Goal: Task Accomplishment & Management: Manage account settings

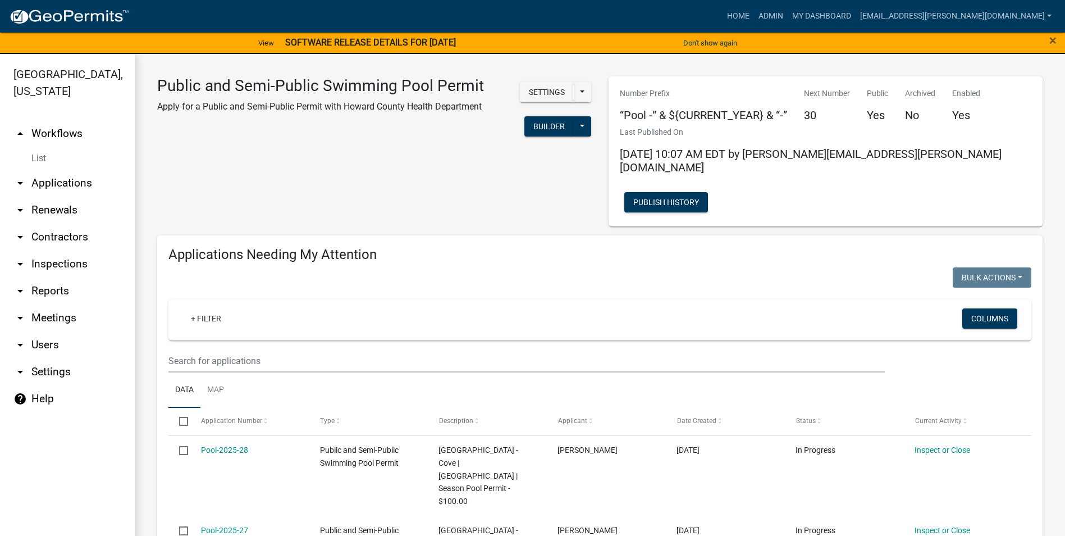
select select "3: 100"
click at [788, 14] on link "Admin" at bounding box center [771, 16] width 34 height 21
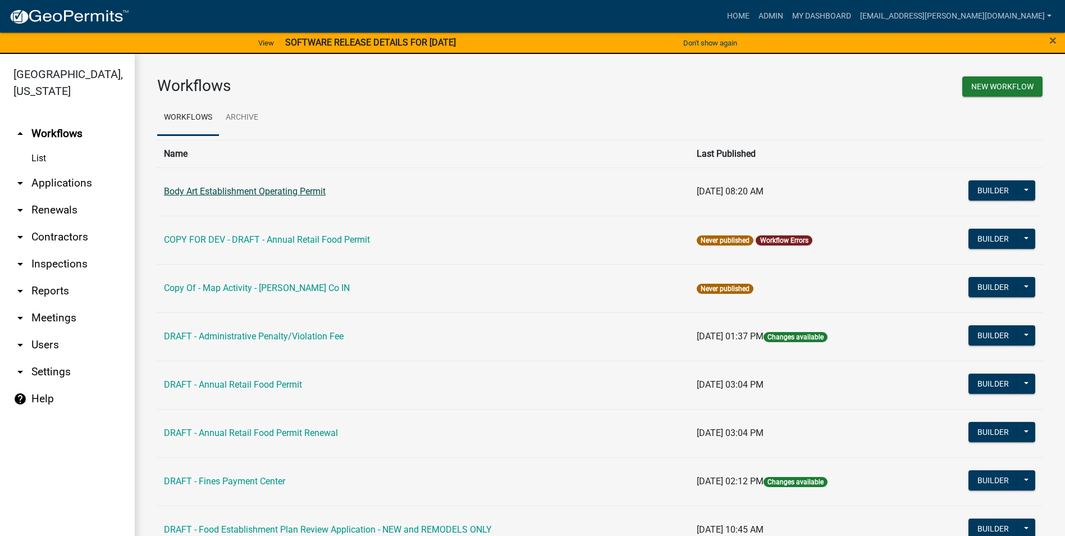
click at [316, 195] on link "Body Art Establishment Operating Permit" at bounding box center [245, 191] width 162 height 11
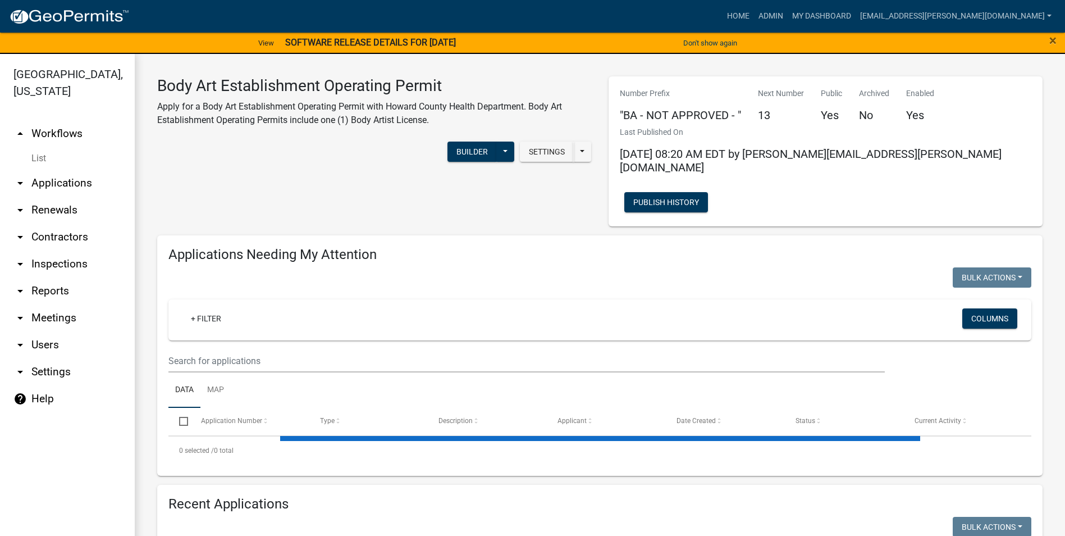
select select "3: 100"
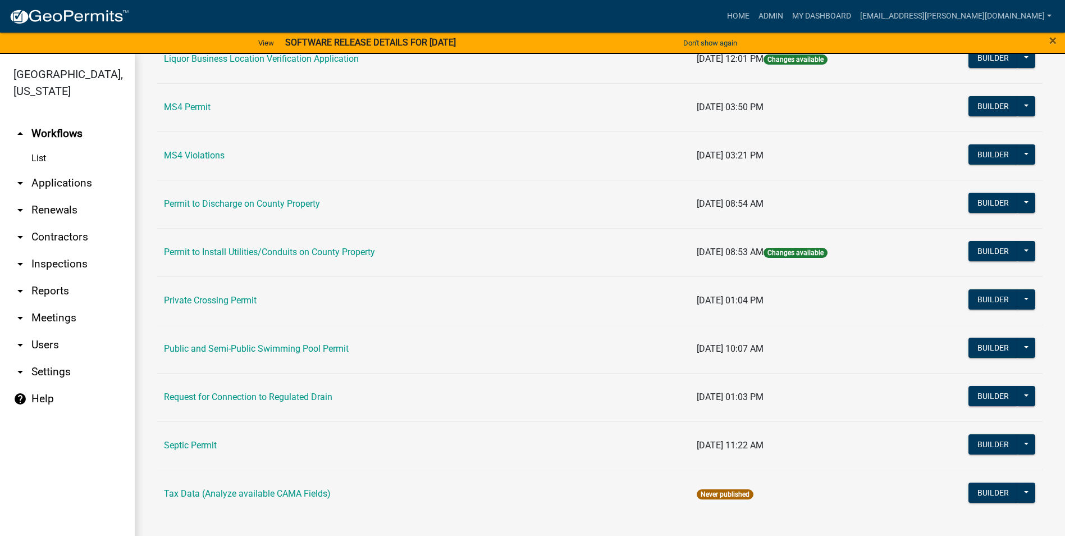
scroll to position [13, 0]
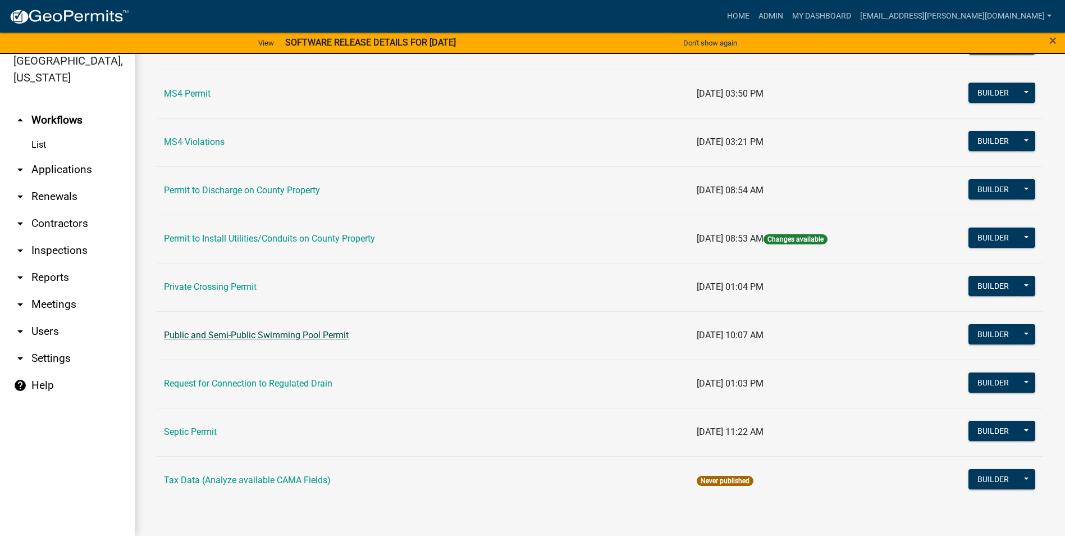
click at [300, 332] on link "Public and Semi-Public Swimming Pool Permit" at bounding box center [256, 335] width 185 height 11
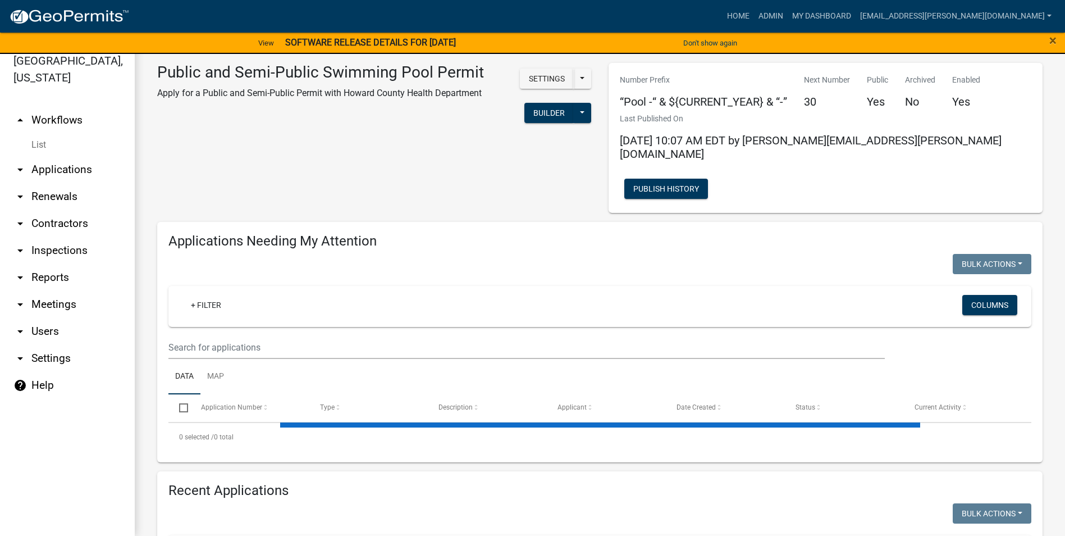
select select "3: 100"
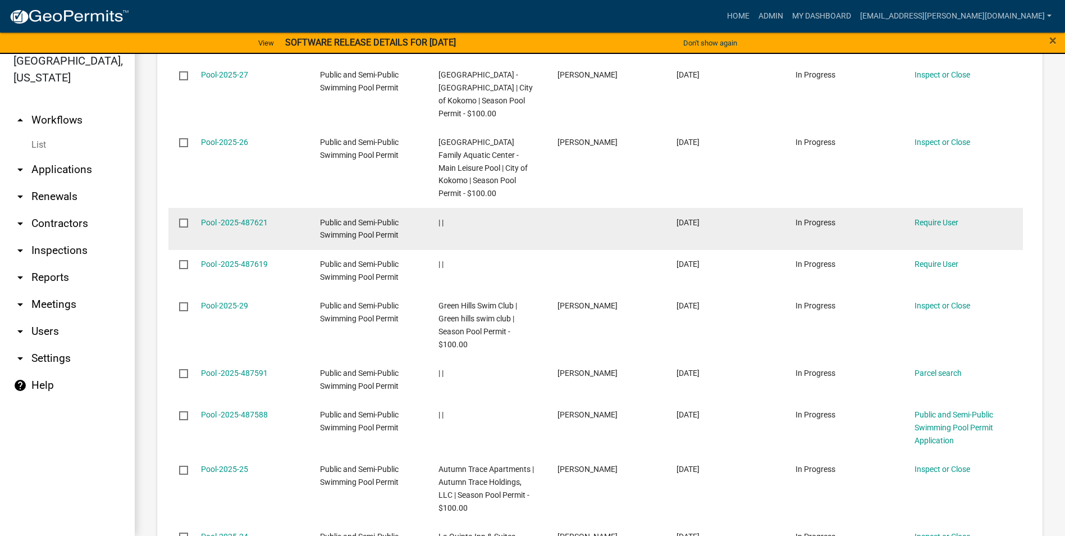
scroll to position [2190, 0]
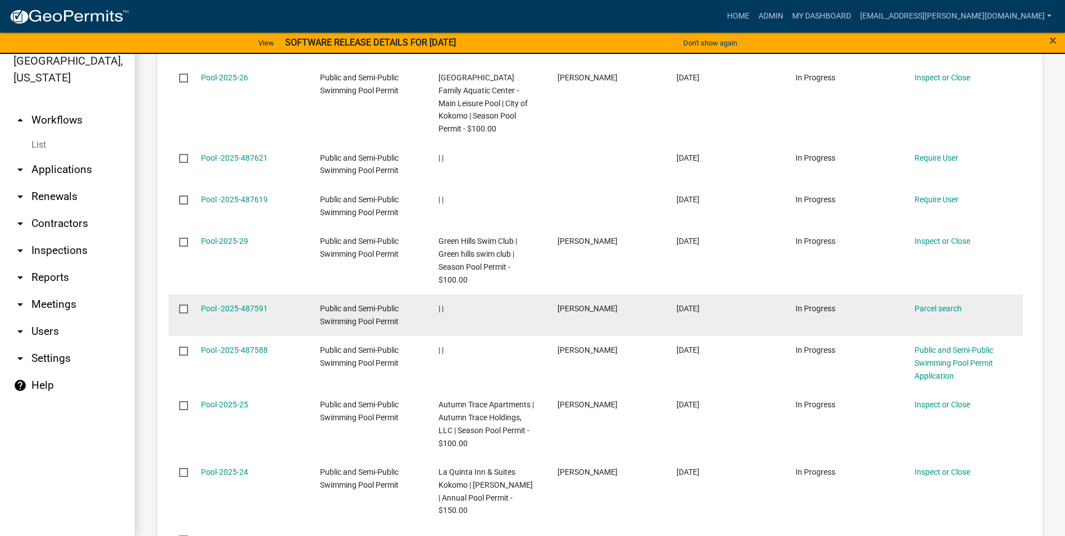
click at [182, 304] on input "checkbox" at bounding box center [182, 307] width 7 height 7
checkbox input "true"
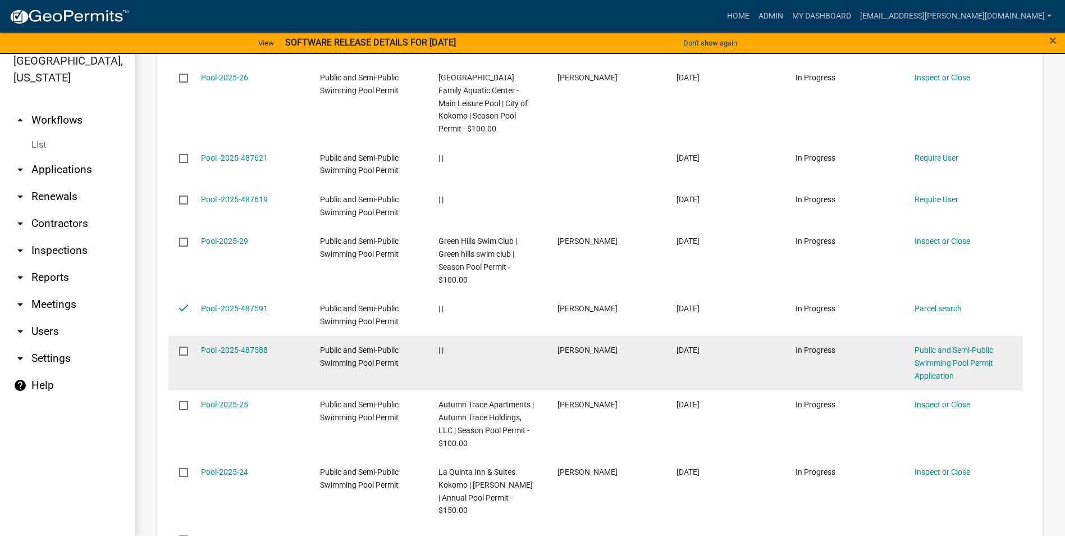
click at [179, 346] on input "checkbox" at bounding box center [182, 349] width 7 height 7
checkbox input "true"
drag, startPoint x: 248, startPoint y: 297, endPoint x: 934, endPoint y: 309, distance: 686.2
click at [934, 345] on link "Public and Semi-Public Swimming Pool Permit Application" at bounding box center [954, 362] width 79 height 35
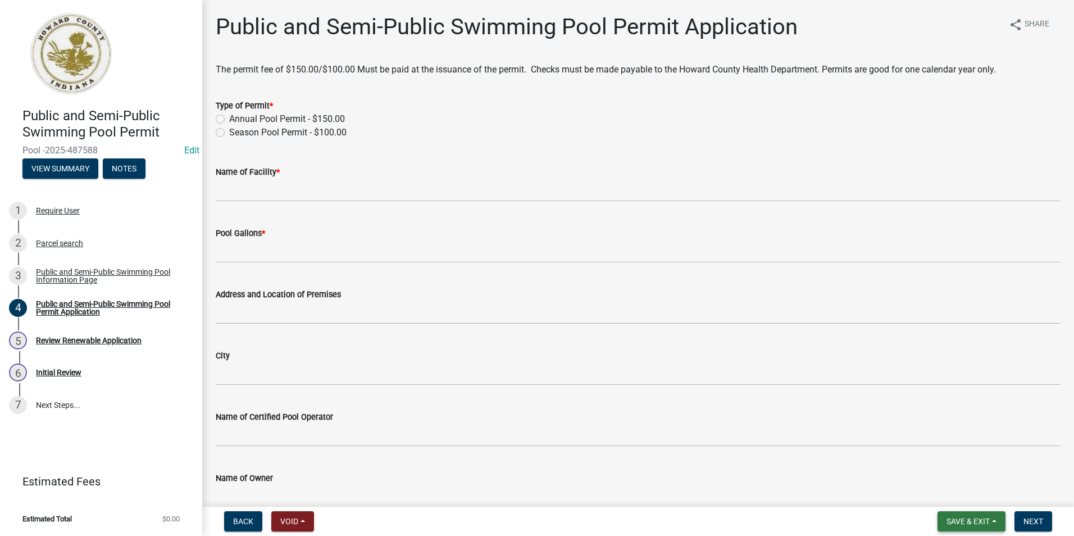
click at [997, 519] on button "Save & Exit" at bounding box center [971, 521] width 68 height 20
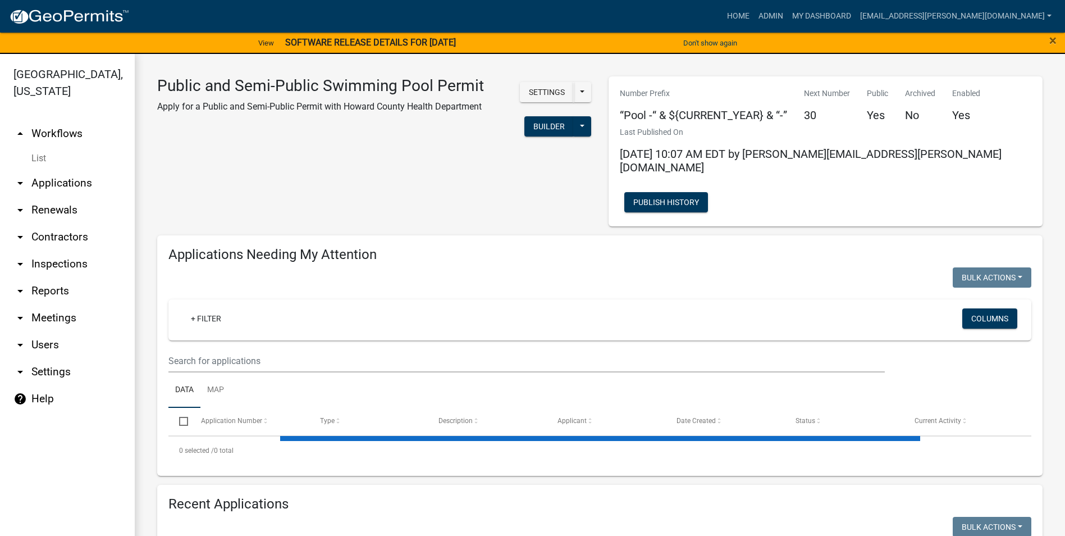
select select "3: 100"
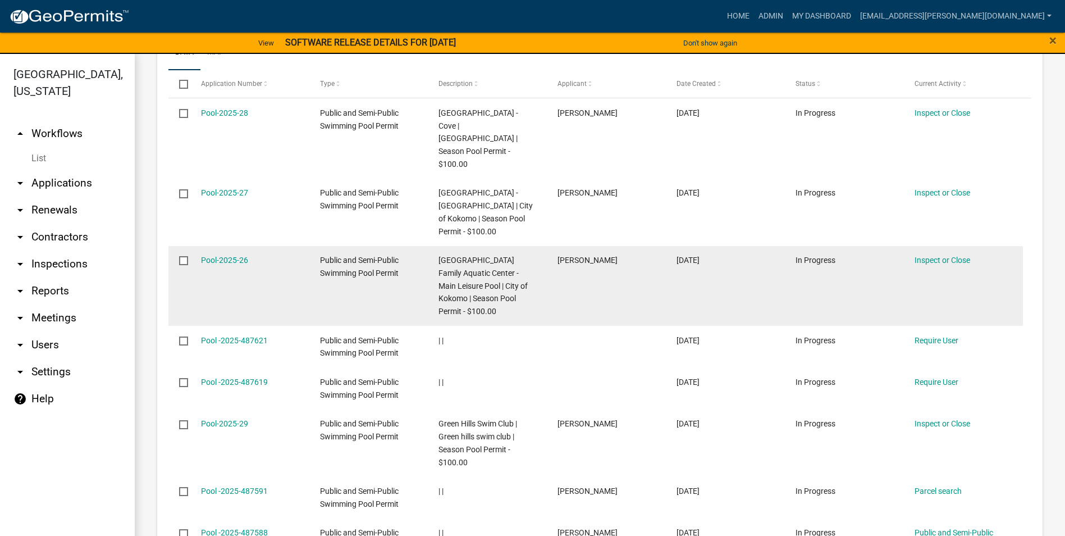
scroll to position [2134, 0]
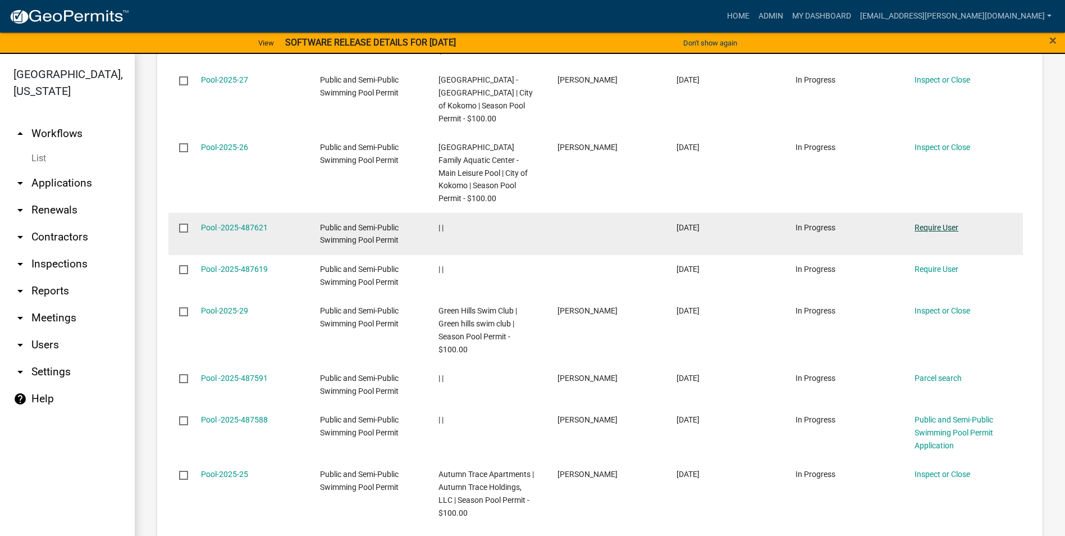
drag, startPoint x: 939, startPoint y: 175, endPoint x: 928, endPoint y: 175, distance: 10.7
click at [928, 223] on link "Require User" at bounding box center [937, 227] width 44 height 9
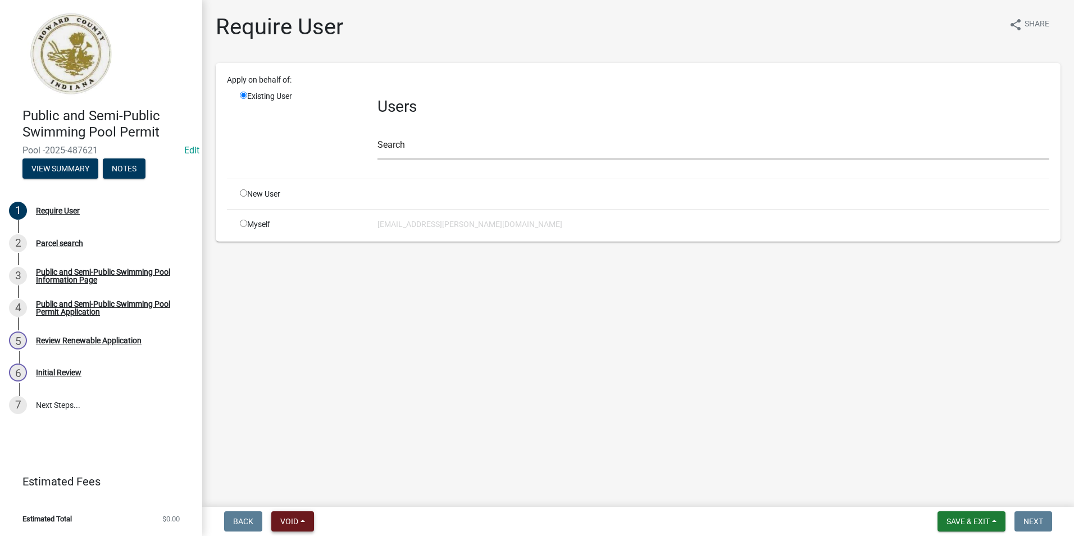
click at [301, 513] on button "Void" at bounding box center [292, 521] width 43 height 20
click at [331, 490] on button "Void" at bounding box center [316, 491] width 90 height 27
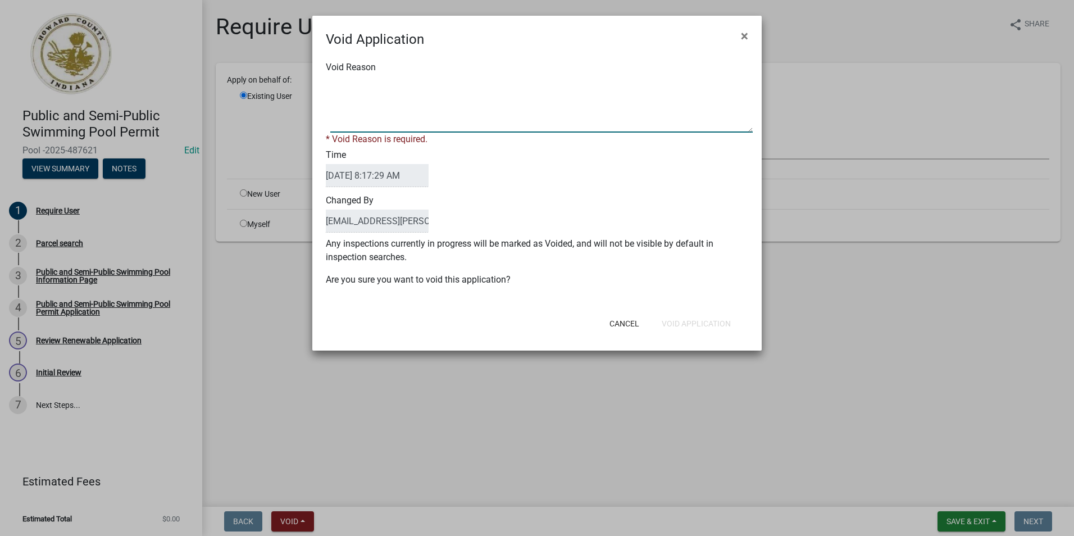
click at [444, 122] on textarea "Void Reason" at bounding box center [541, 104] width 422 height 56
type textarea "Not completed"
click at [704, 325] on form "Void Application × Void Reason * Void Reason is required. Time [DATE] 8:17:29 A…" at bounding box center [536, 178] width 449 height 325
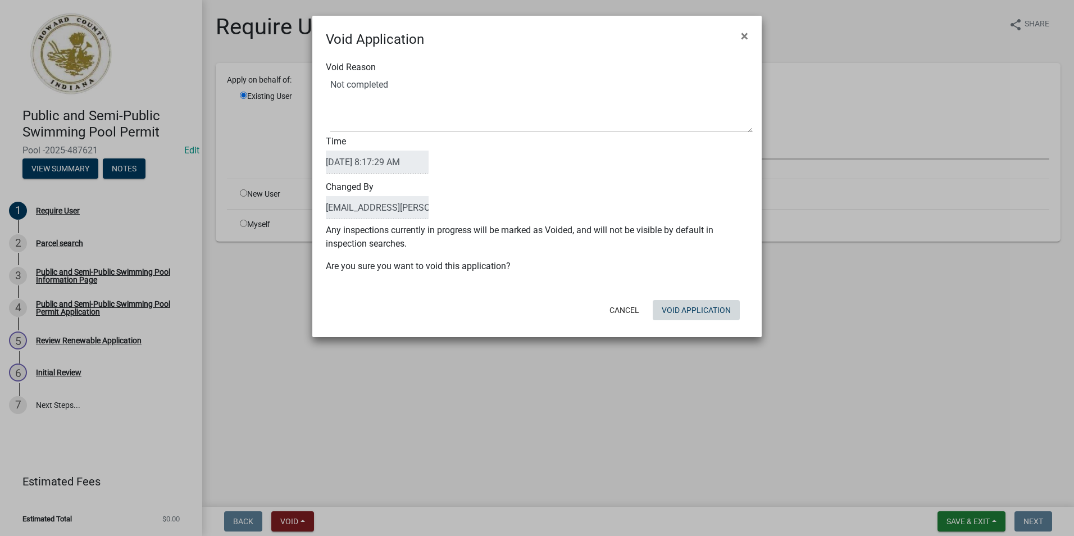
click at [705, 311] on button "Void Application" at bounding box center [695, 310] width 87 height 20
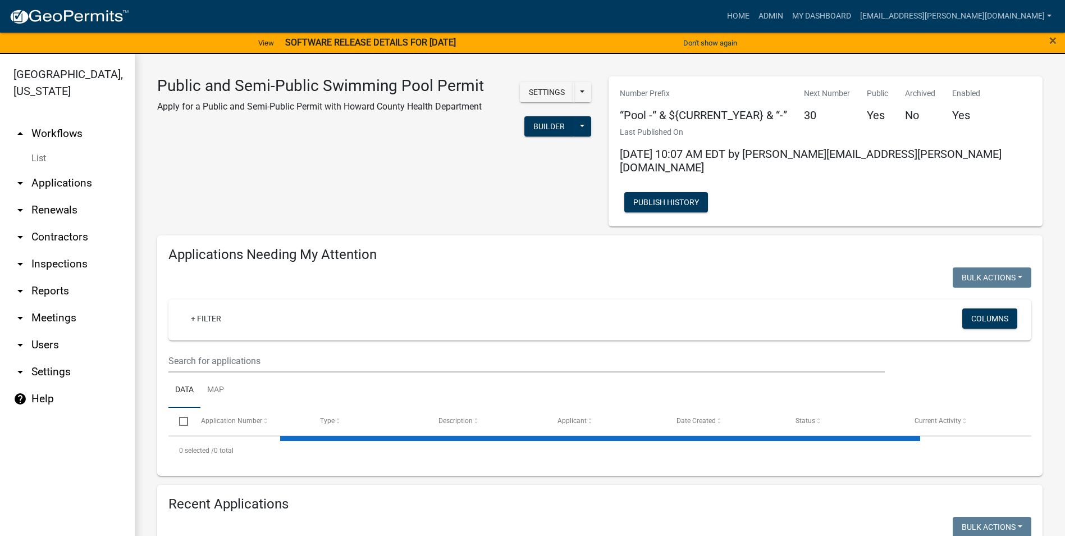
select select "3: 100"
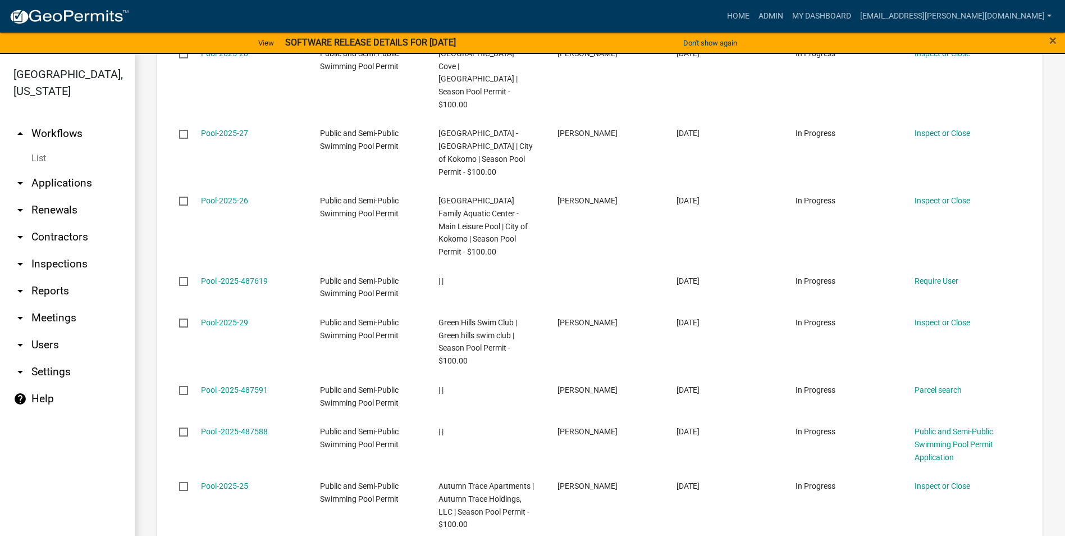
scroll to position [2134, 0]
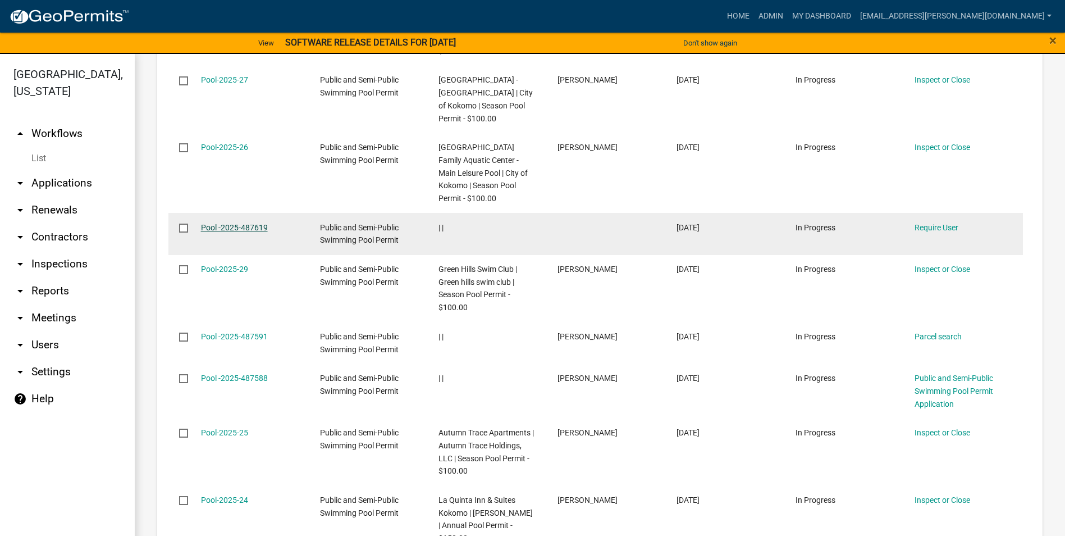
click at [260, 223] on link "Pool -2025-487619" at bounding box center [234, 227] width 67 height 9
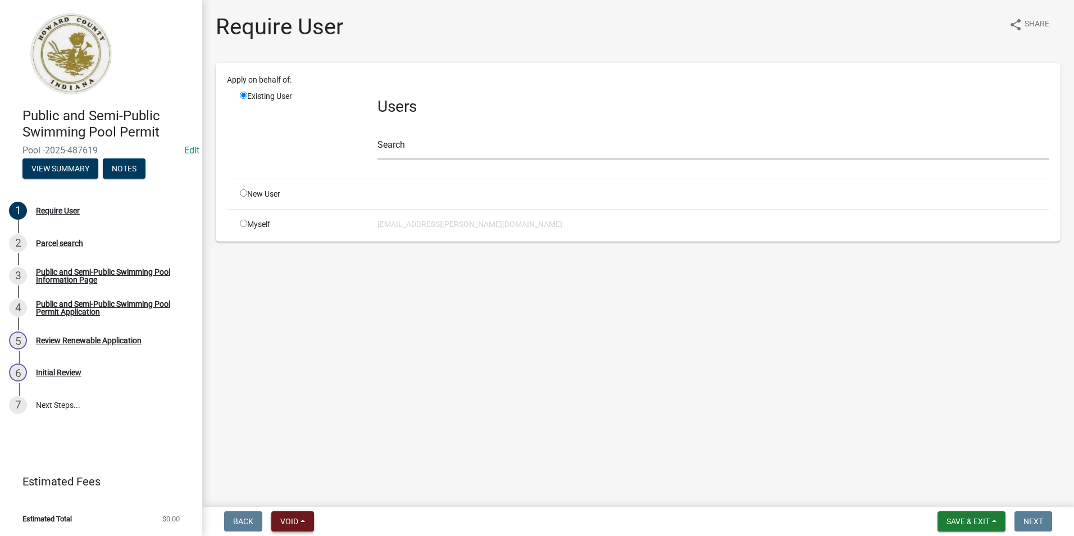
drag, startPoint x: 307, startPoint y: 526, endPoint x: 316, endPoint y: 511, distance: 17.9
click at [307, 526] on button "Void" at bounding box center [292, 521] width 43 height 20
click at [335, 495] on button "Void" at bounding box center [316, 491] width 90 height 27
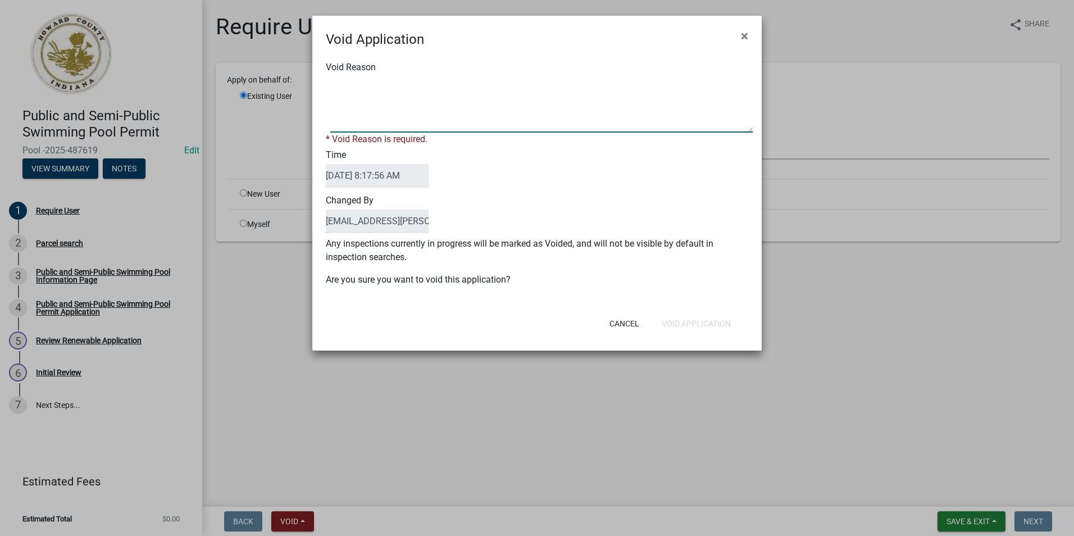
click at [427, 112] on textarea "Void Reason" at bounding box center [541, 104] width 422 height 56
type textarea "Not completed"
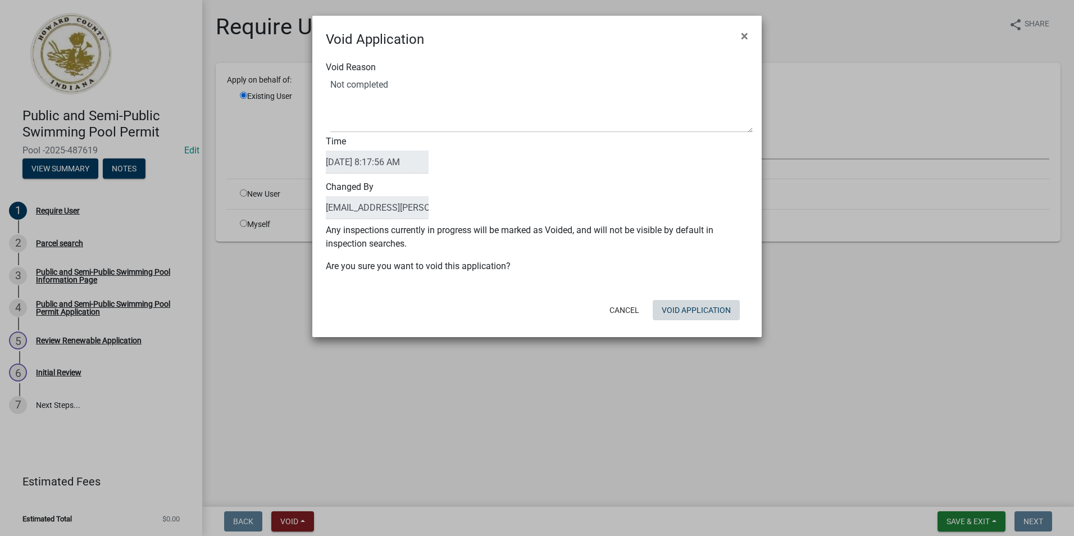
click at [704, 321] on div "Cancel Void Application" at bounding box center [610, 309] width 277 height 29
click at [698, 310] on button "Void Application" at bounding box center [695, 310] width 87 height 20
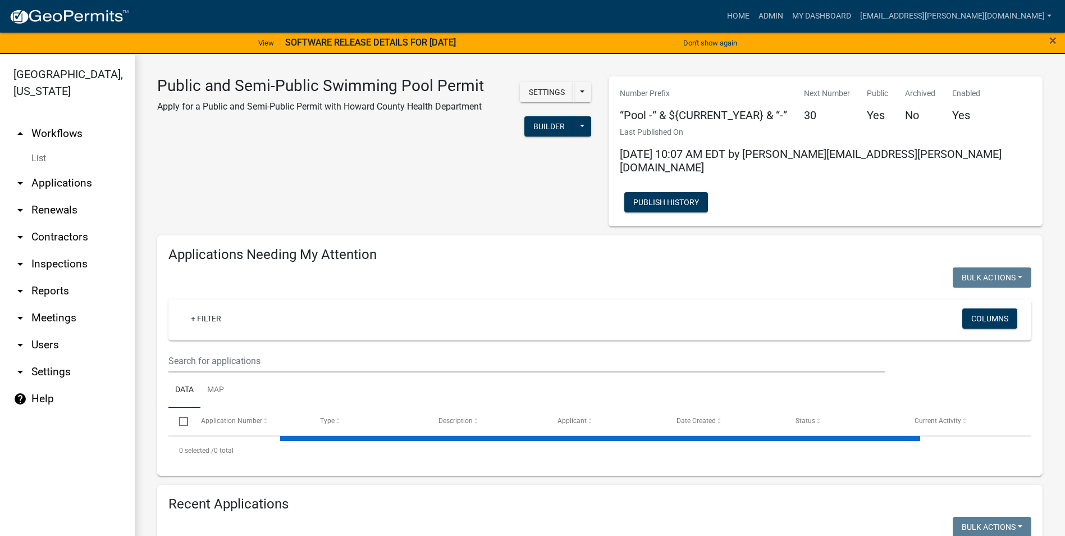
select select "3: 100"
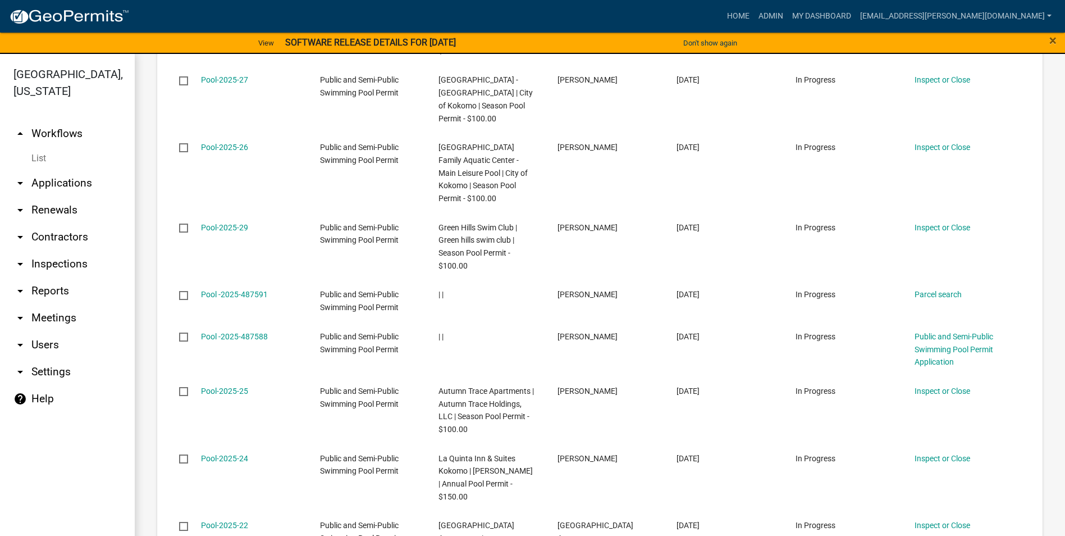
scroll to position [2077, 0]
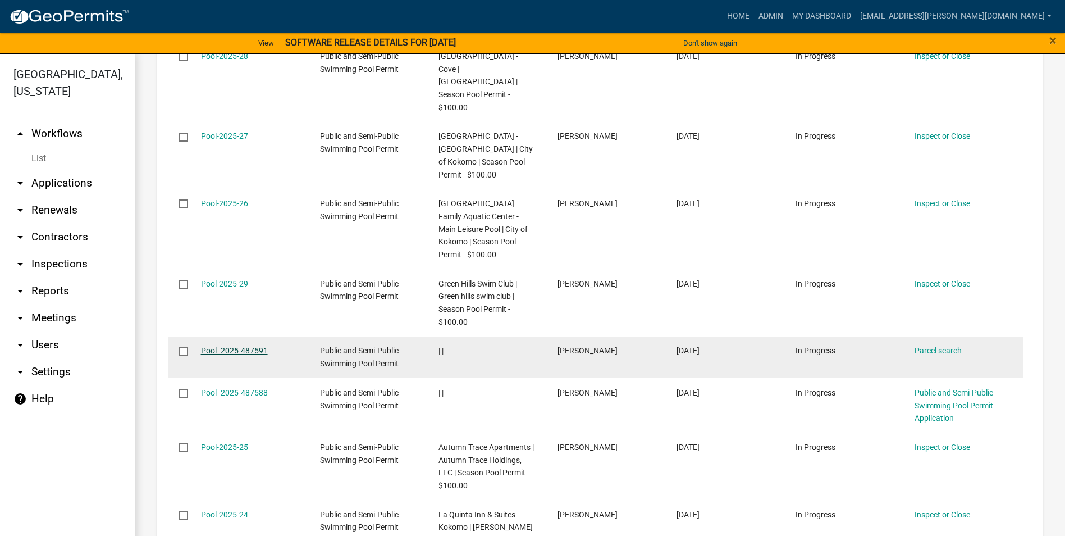
click at [252, 346] on link "Pool -2025-487591" at bounding box center [234, 350] width 67 height 9
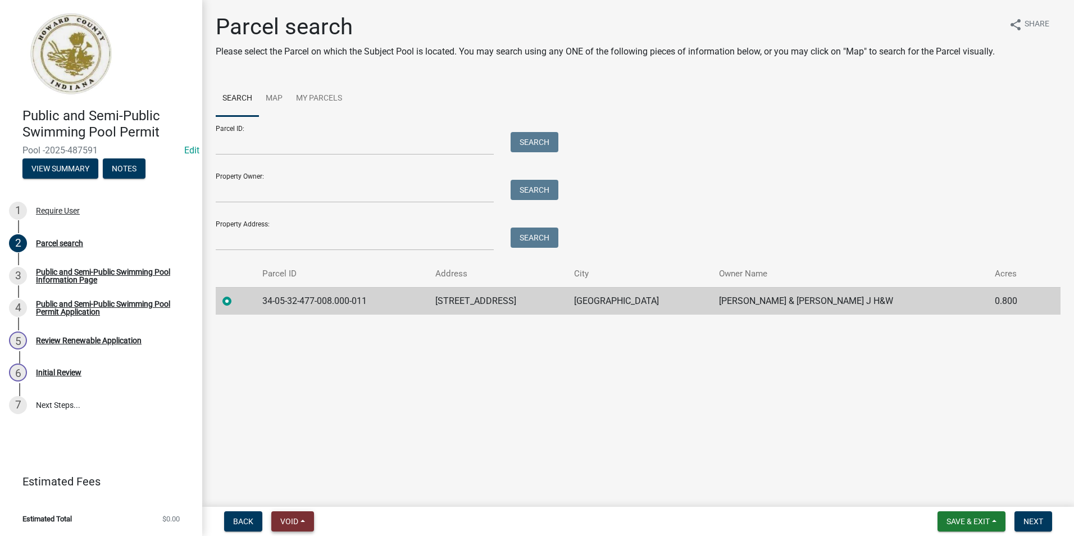
click at [310, 517] on button "Void" at bounding box center [292, 521] width 43 height 20
click at [332, 493] on button "Void" at bounding box center [316, 491] width 90 height 27
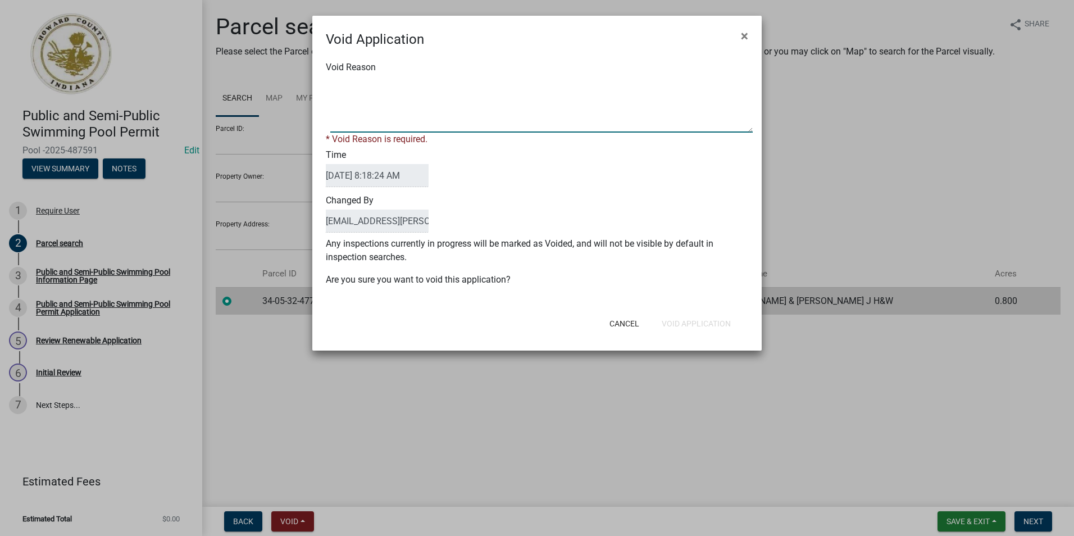
click at [417, 103] on textarea "Void Reason" at bounding box center [541, 104] width 422 height 56
type textarea "Already done"
click at [685, 322] on div "Cancel Void Application" at bounding box center [610, 323] width 277 height 29
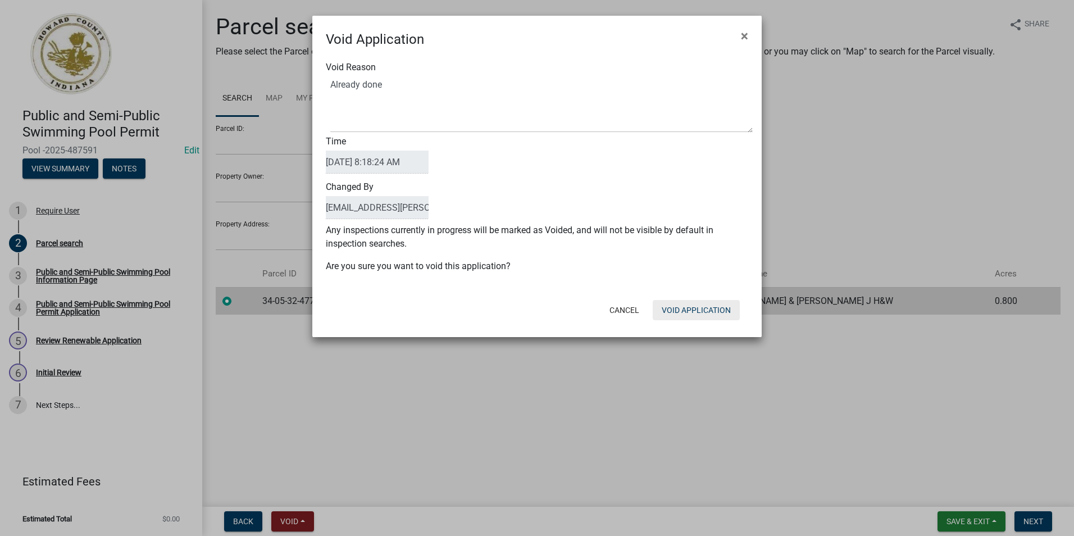
click at [694, 307] on button "Void Application" at bounding box center [695, 310] width 87 height 20
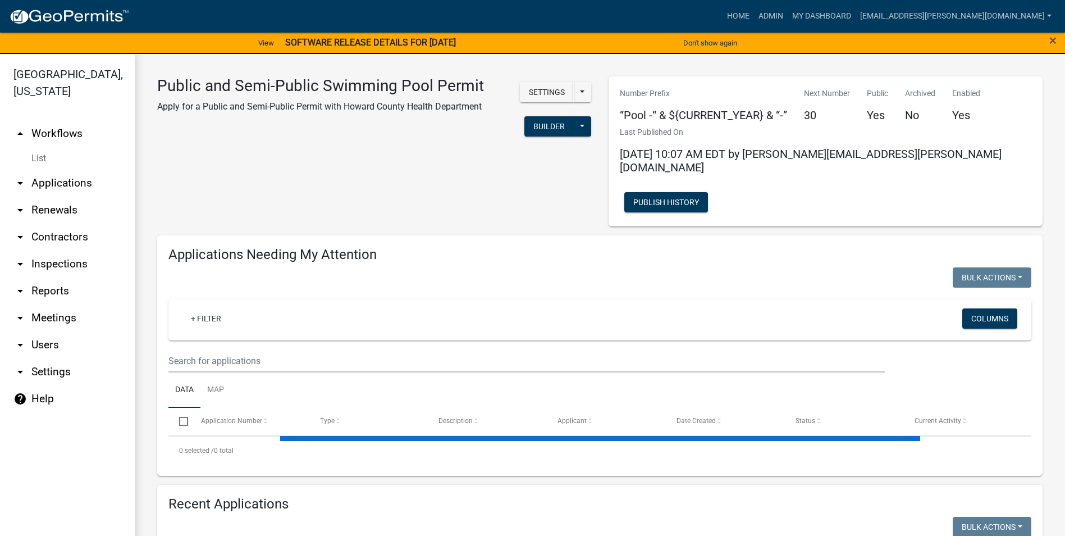
select select "3: 100"
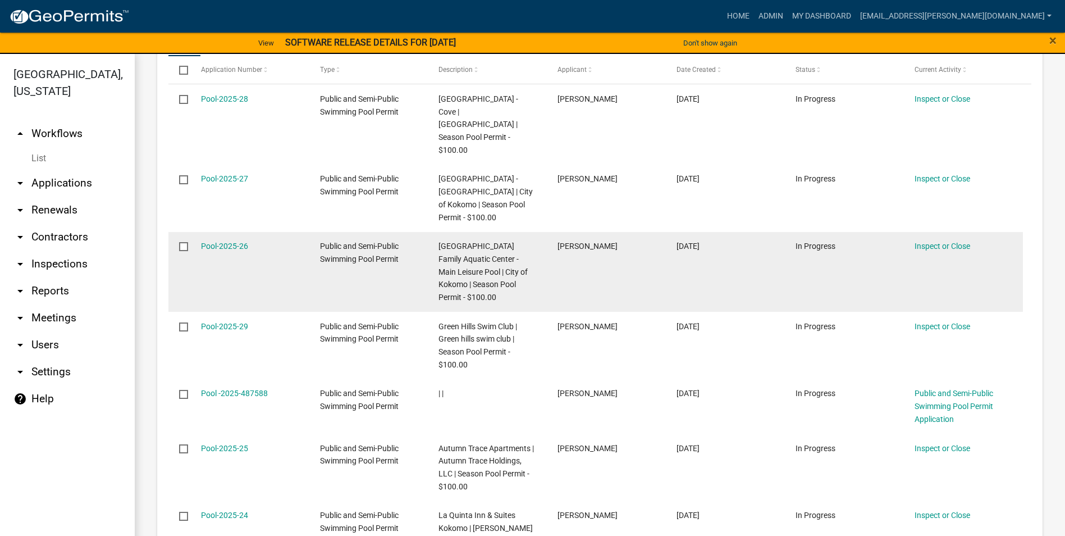
scroll to position [2134, 0]
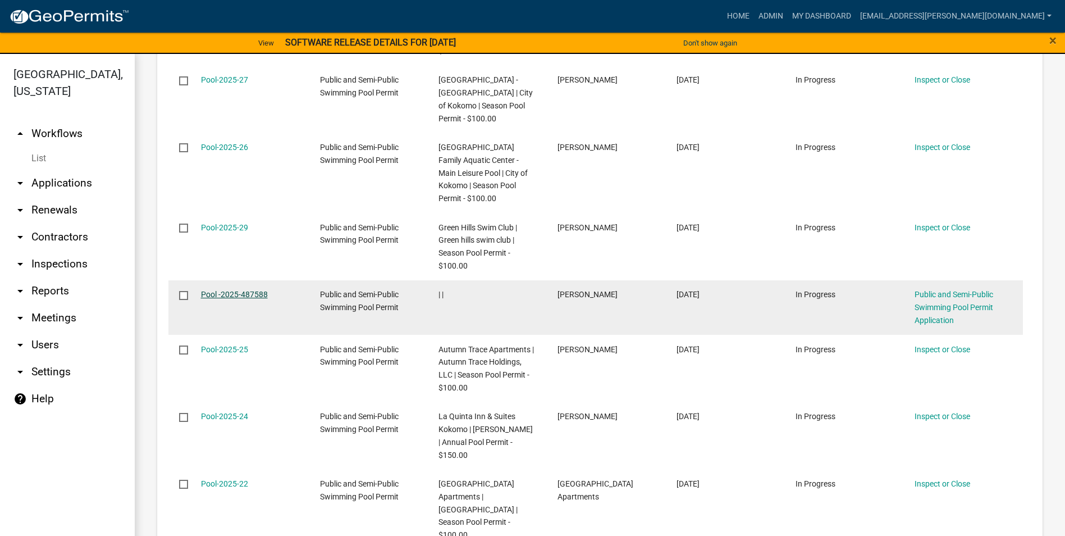
click at [237, 290] on link "Pool -2025-487588" at bounding box center [234, 294] width 67 height 9
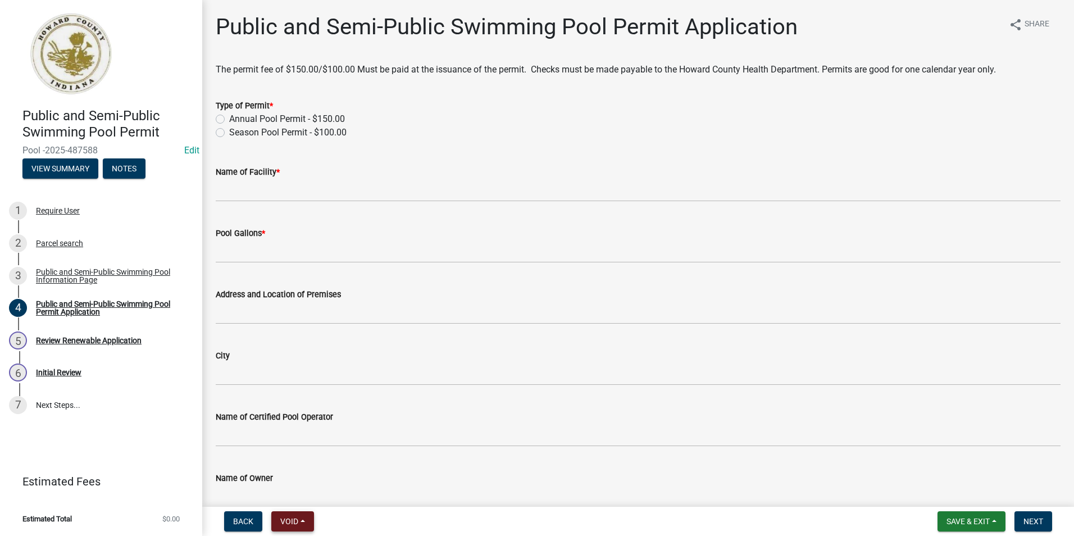
click at [290, 518] on span "Void" at bounding box center [289, 521] width 18 height 9
click at [330, 487] on button "Void" at bounding box center [316, 491] width 90 height 27
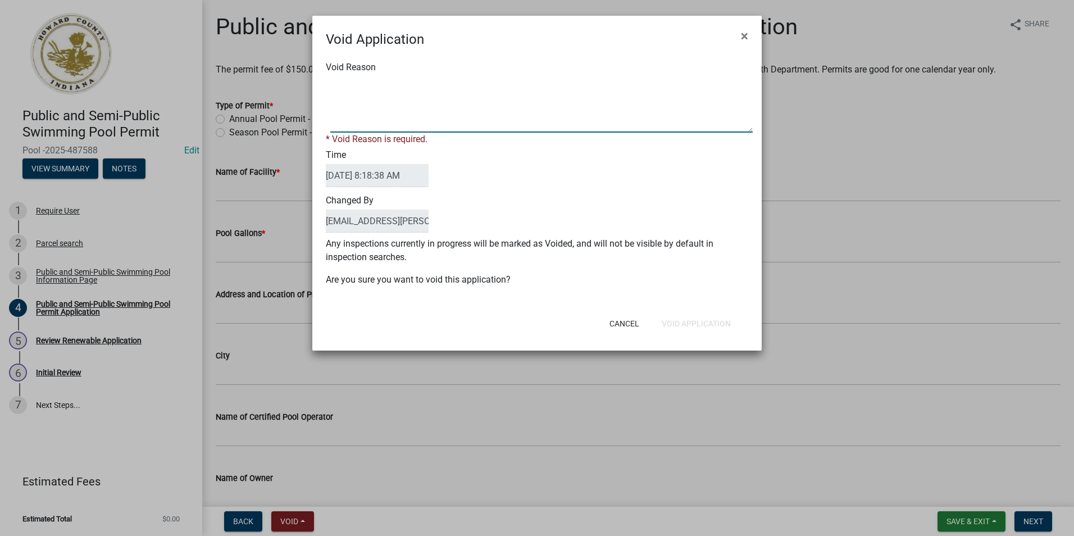
click at [423, 109] on textarea "Void Reason" at bounding box center [541, 104] width 422 height 56
type textarea "Already complete"
click at [699, 321] on div "Cancel Void Application" at bounding box center [610, 323] width 277 height 29
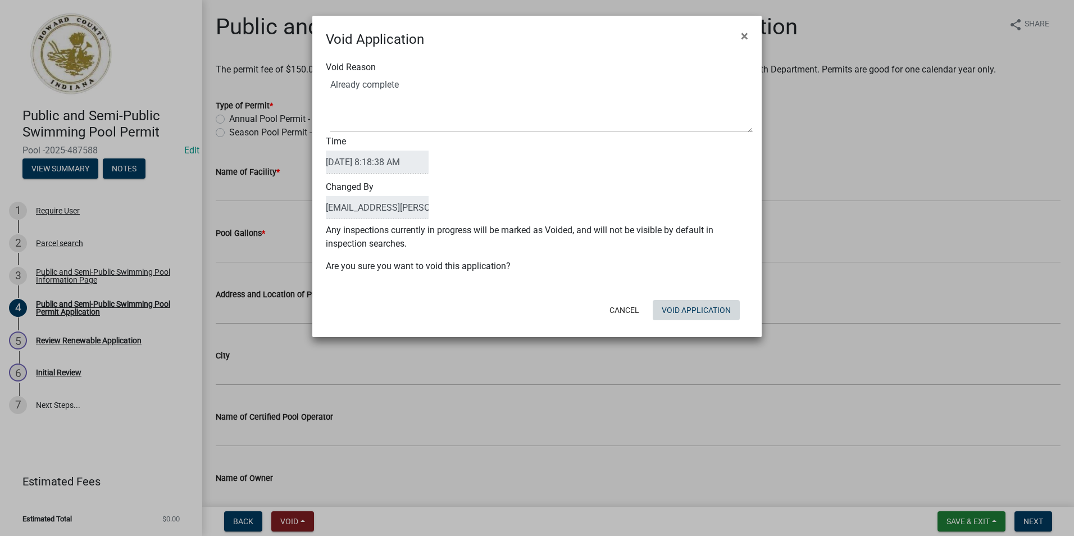
click at [701, 308] on button "Void Application" at bounding box center [695, 310] width 87 height 20
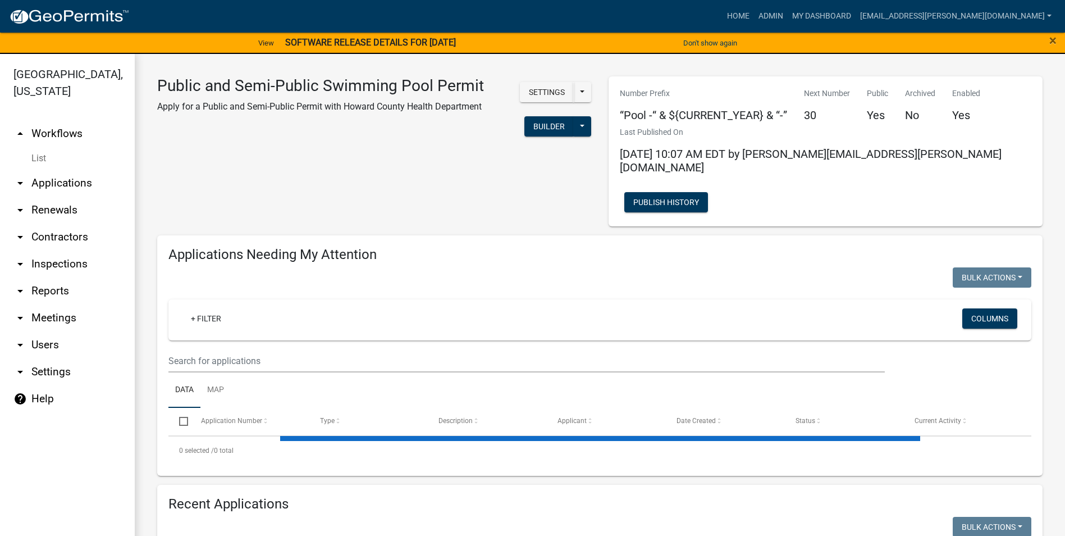
select select "3: 100"
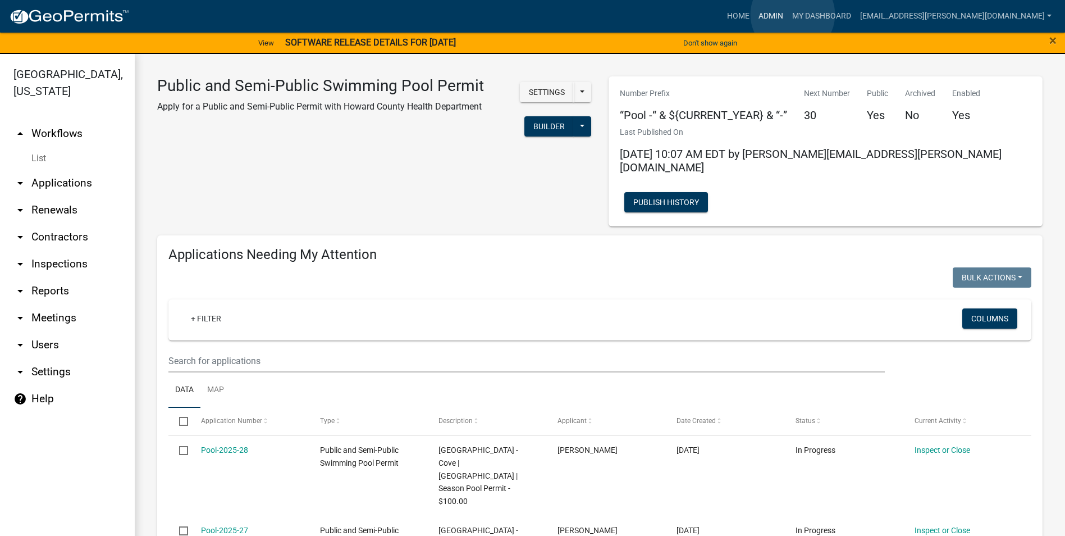
click at [788, 15] on link "Admin" at bounding box center [771, 16] width 34 height 21
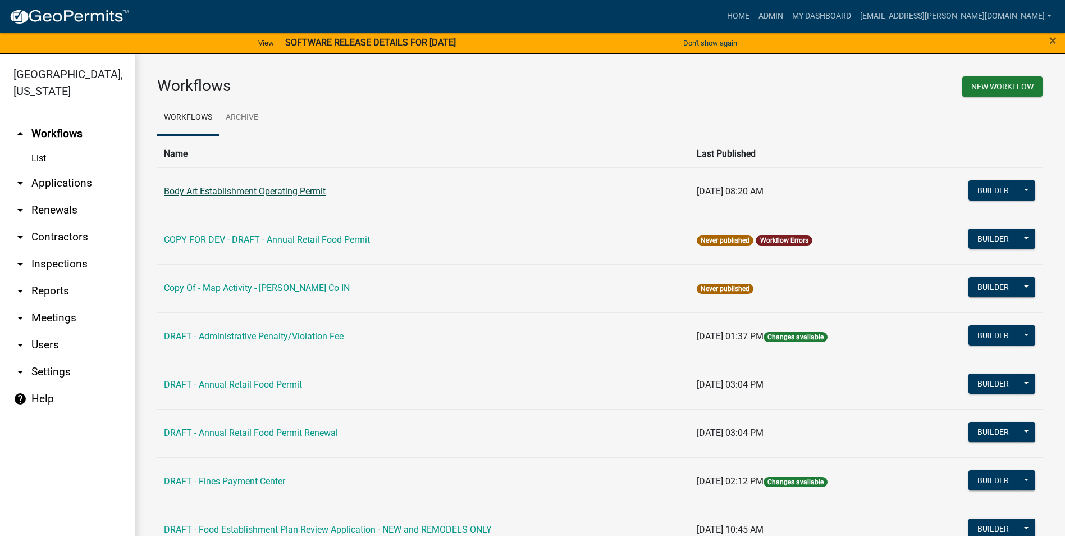
click at [308, 190] on link "Body Art Establishment Operating Permit" at bounding box center [245, 191] width 162 height 11
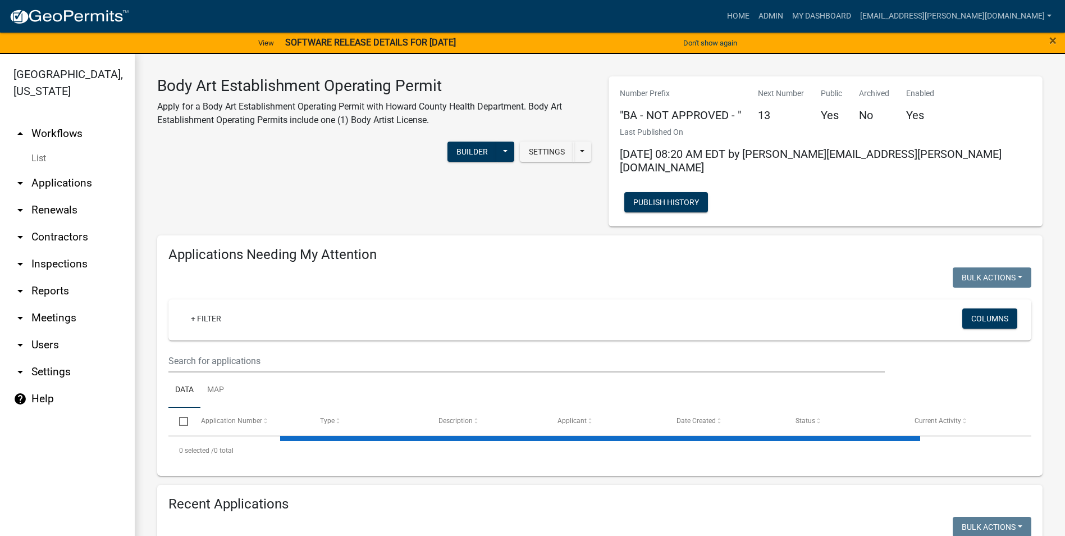
select select "3: 100"
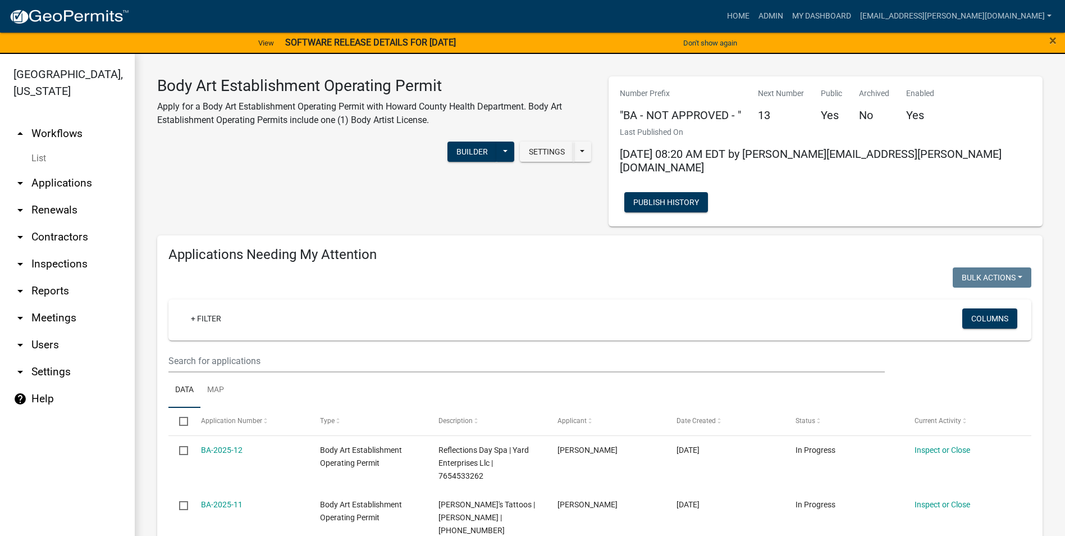
click at [75, 239] on link "arrow_drop_down Contractors" at bounding box center [67, 236] width 135 height 27
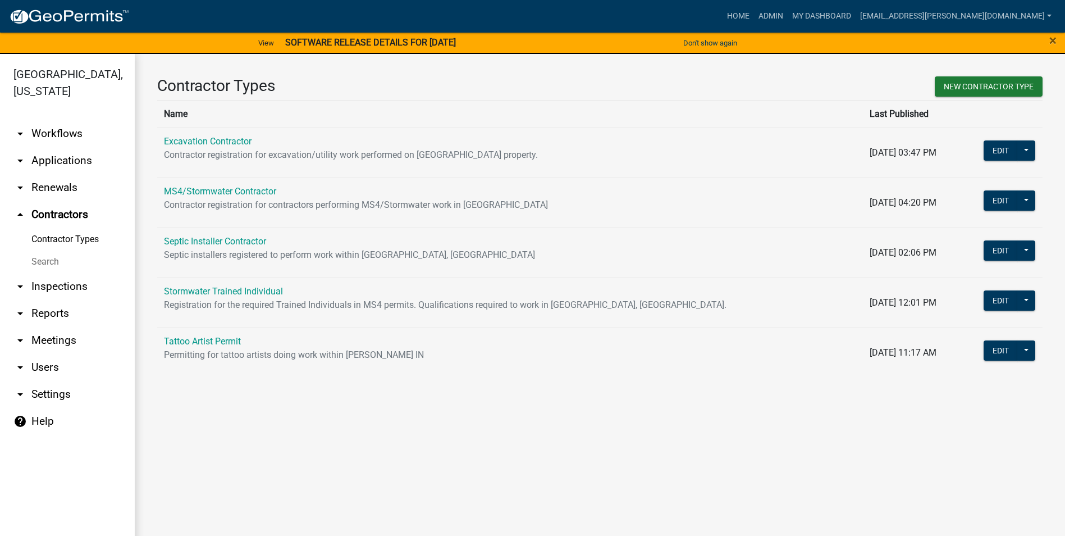
click at [63, 238] on link "Contractor Types" at bounding box center [67, 239] width 135 height 22
click at [199, 340] on link "Tattoo Artist Permit" at bounding box center [202, 341] width 77 height 11
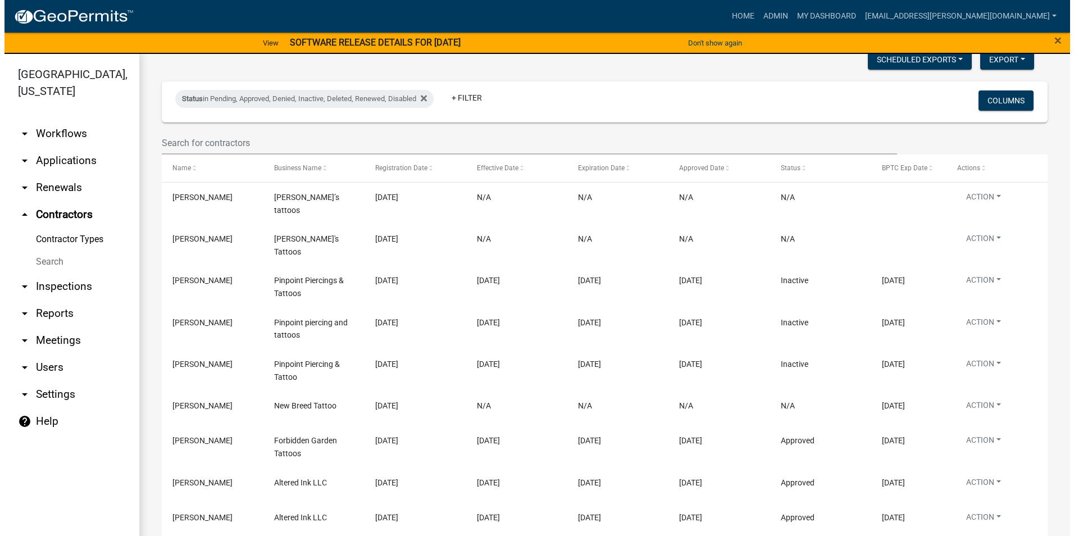
scroll to position [168, 0]
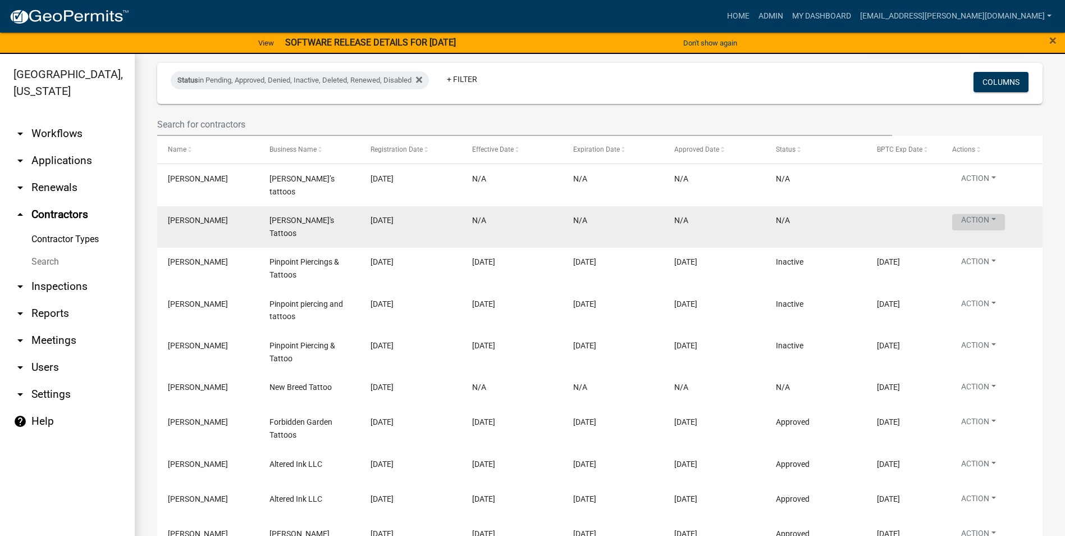
click at [989, 214] on button "Action" at bounding box center [978, 222] width 53 height 16
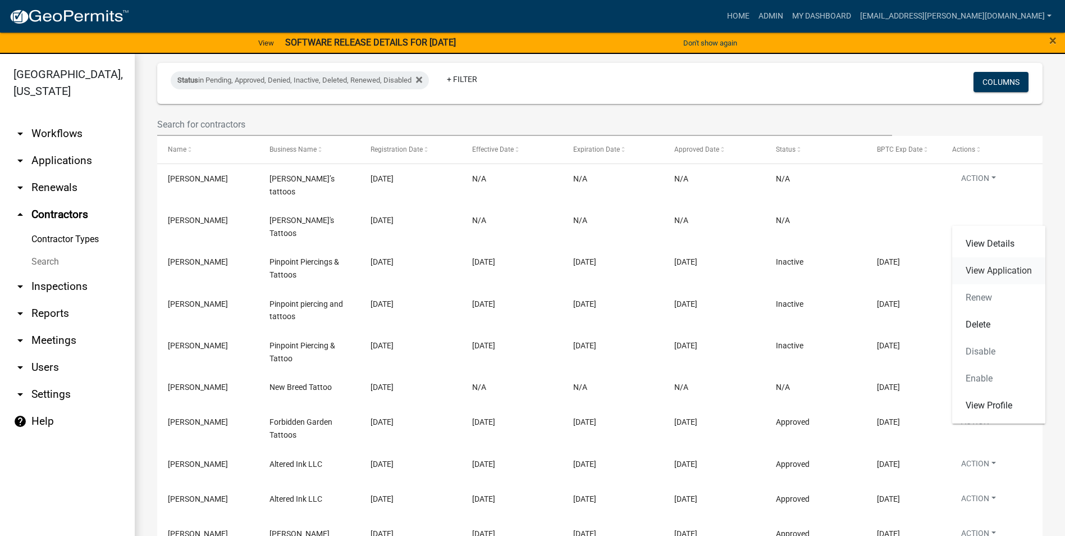
click at [982, 269] on link "View Application" at bounding box center [998, 270] width 93 height 27
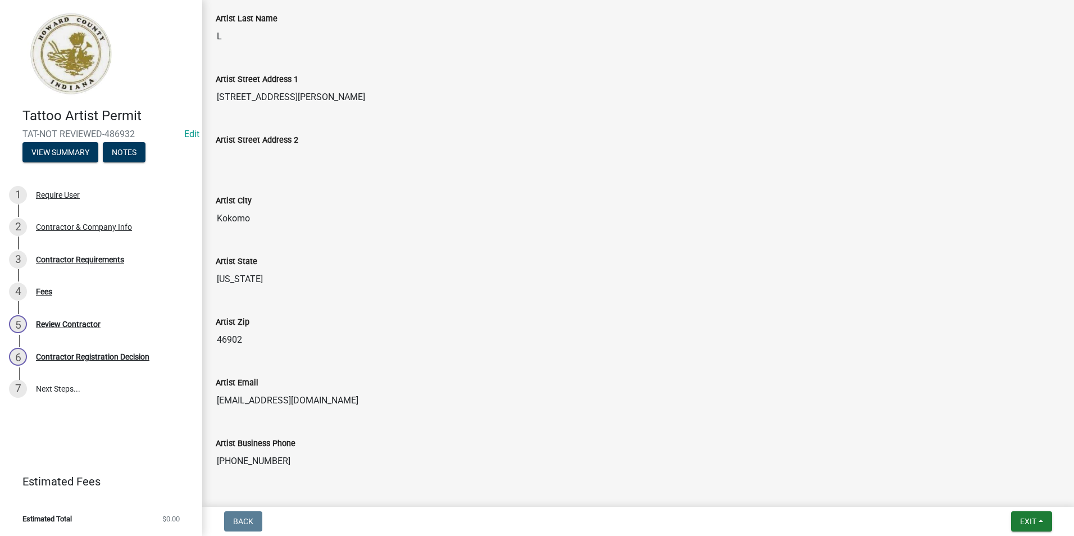
scroll to position [294, 0]
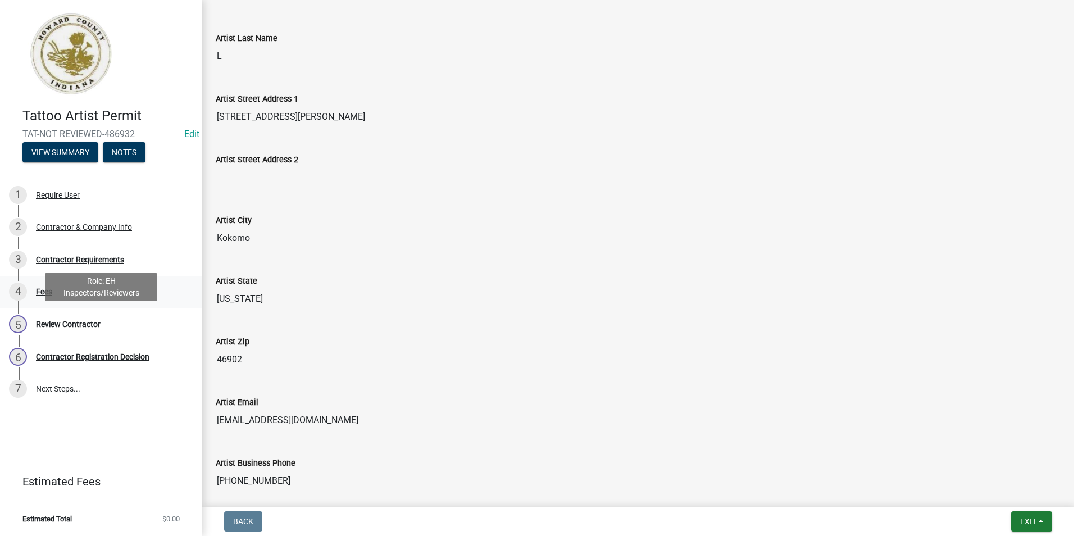
drag, startPoint x: 64, startPoint y: 321, endPoint x: 69, endPoint y: 302, distance: 20.3
click at [65, 320] on div "Review Contractor" at bounding box center [68, 324] width 65 height 8
click at [94, 262] on div "Contractor Requirements" at bounding box center [80, 259] width 88 height 8
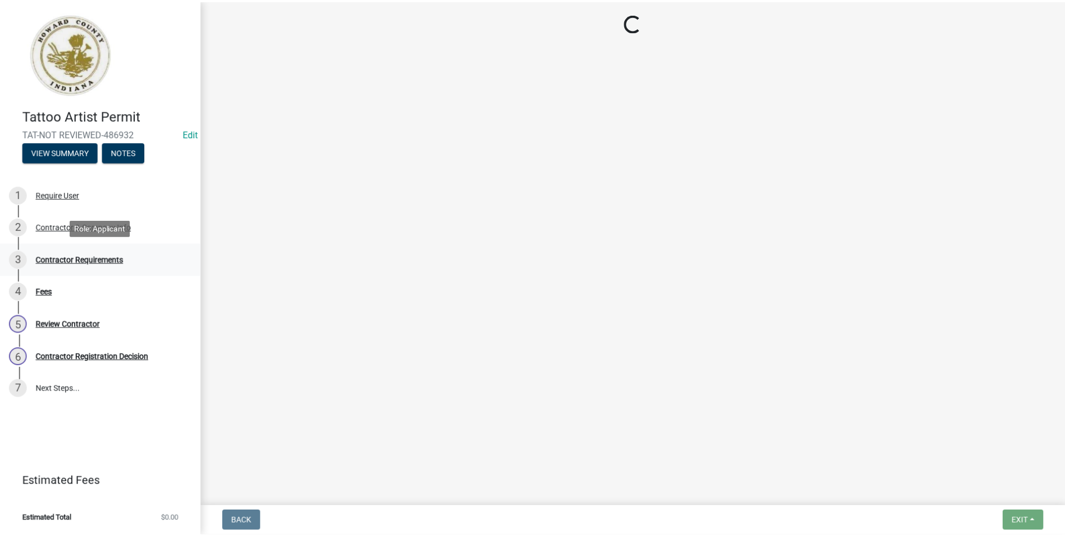
scroll to position [0, 0]
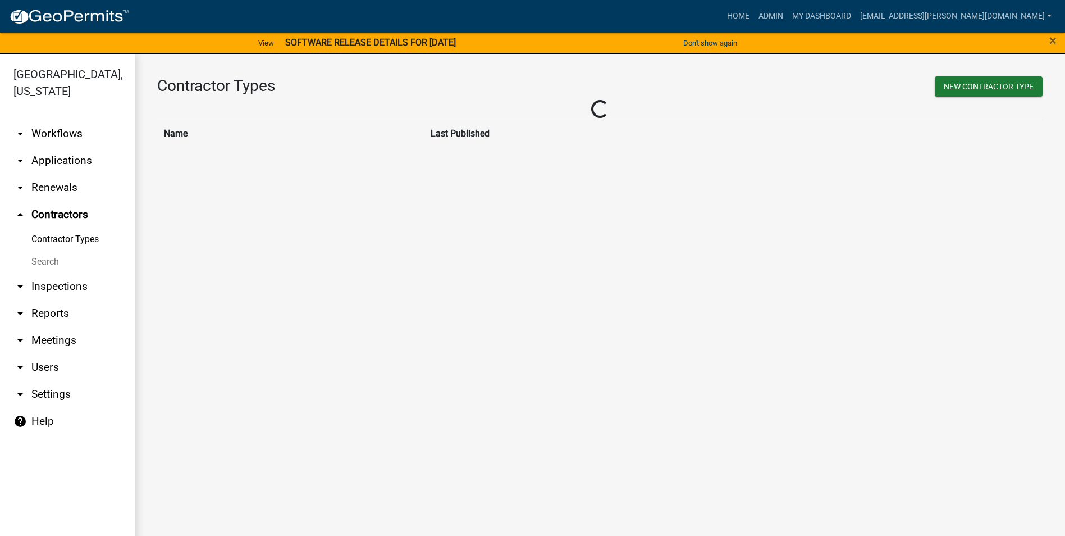
scroll to position [13, 0]
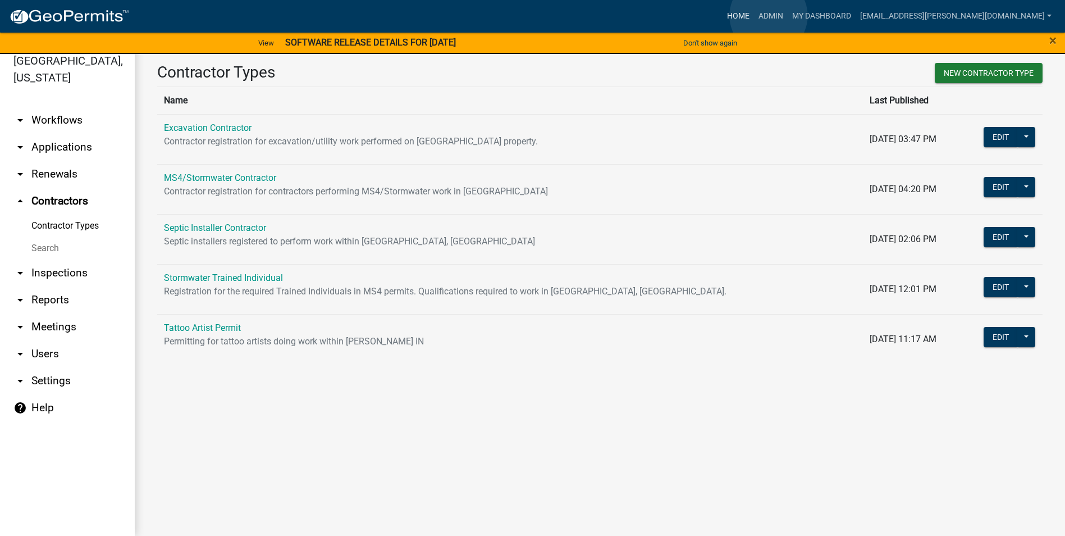
click at [754, 16] on link "Home" at bounding box center [738, 16] width 31 height 21
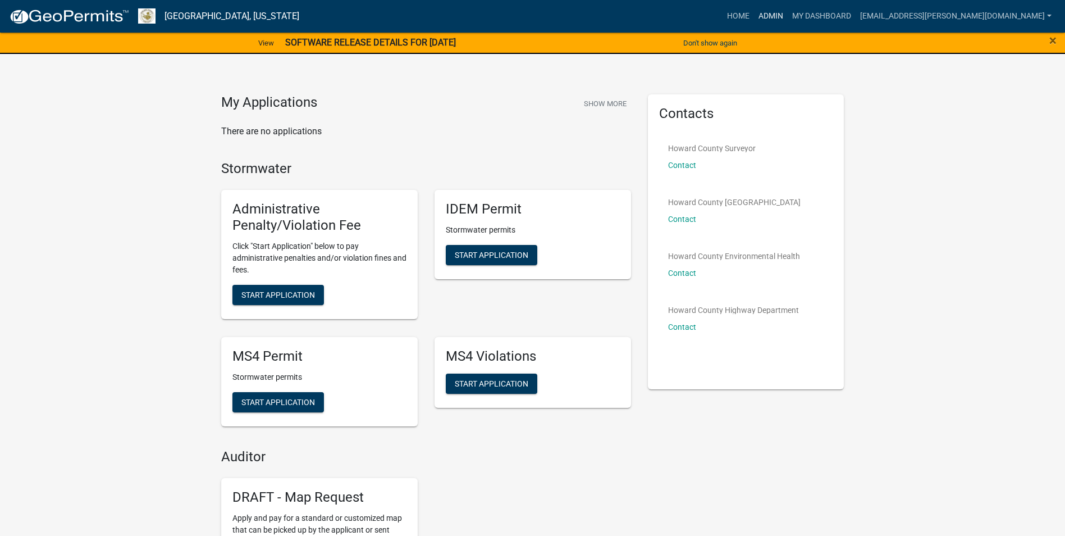
click at [788, 16] on link "Admin" at bounding box center [771, 16] width 34 height 21
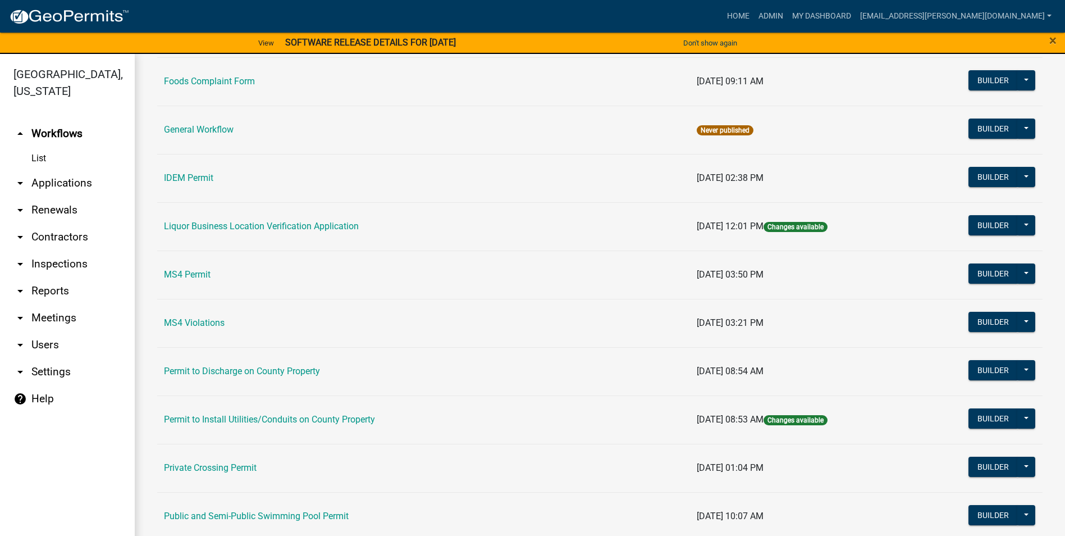
scroll to position [953, 0]
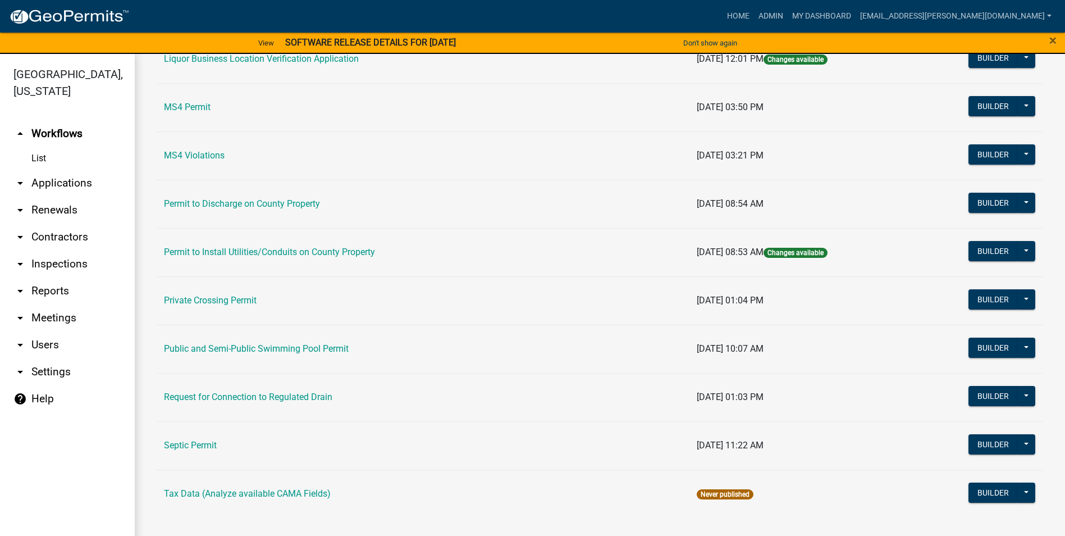
click at [19, 237] on icon "arrow_drop_down" at bounding box center [19, 236] width 13 height 13
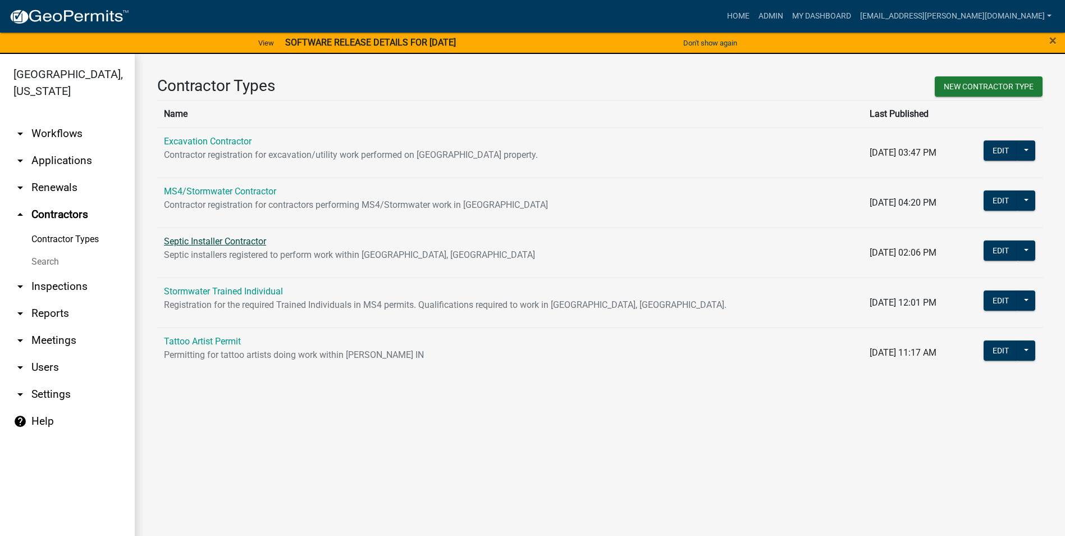
click at [220, 236] on link "Septic Installer Contractor" at bounding box center [215, 241] width 102 height 11
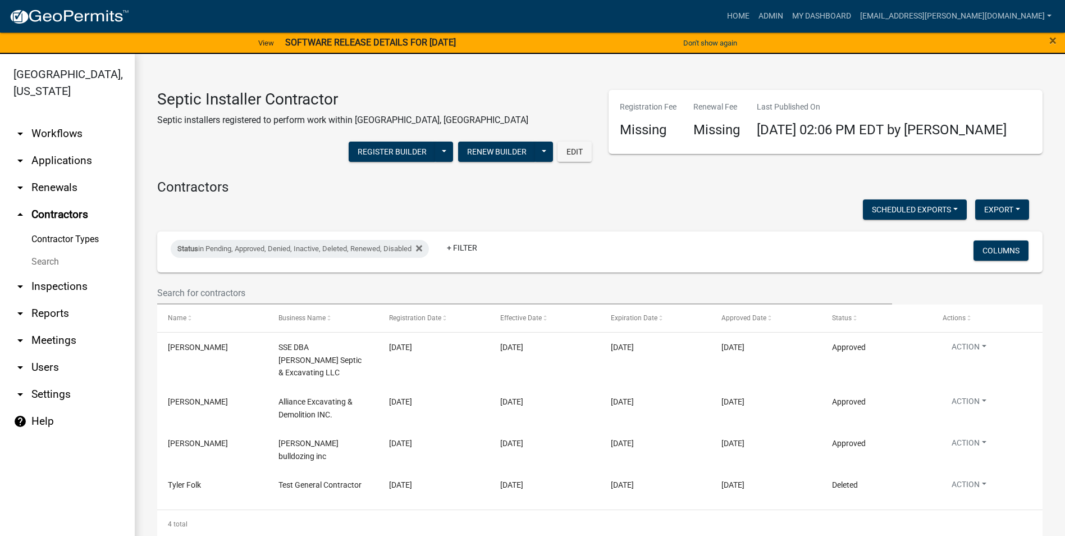
click at [82, 15] on img at bounding box center [69, 16] width 120 height 17
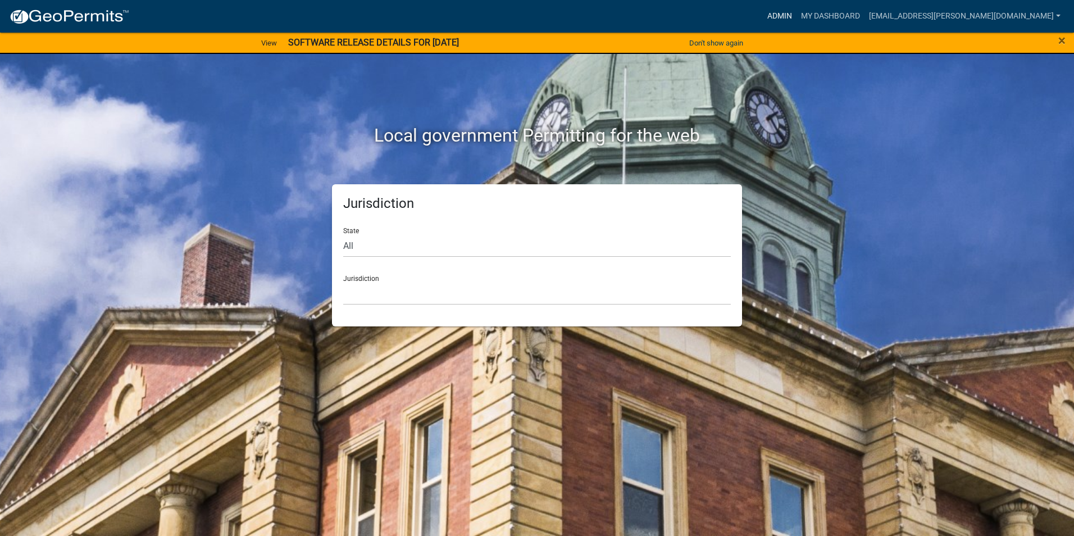
click at [796, 16] on link "Admin" at bounding box center [779, 16] width 34 height 21
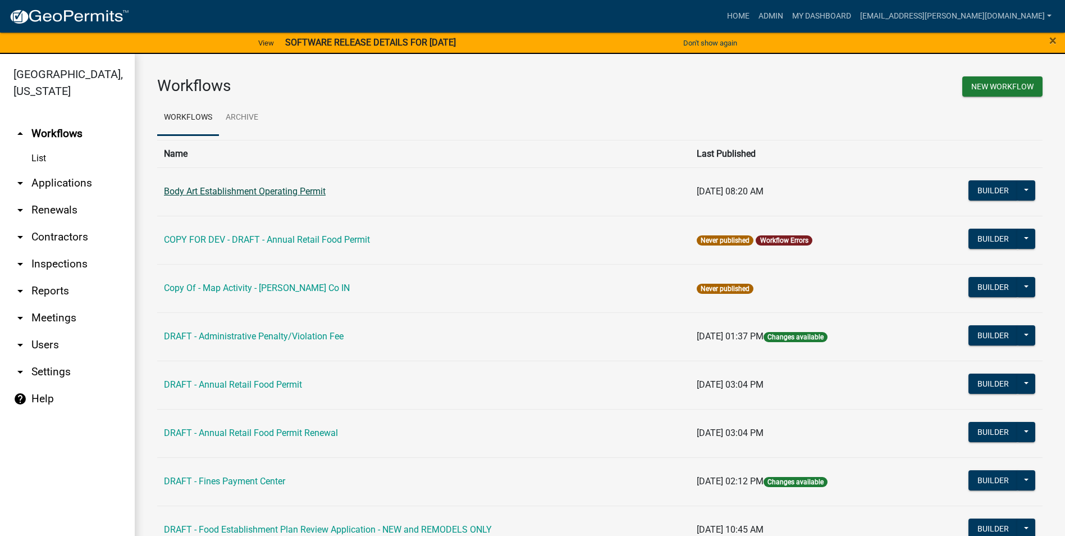
click at [296, 188] on link "Body Art Establishment Operating Permit" at bounding box center [245, 191] width 162 height 11
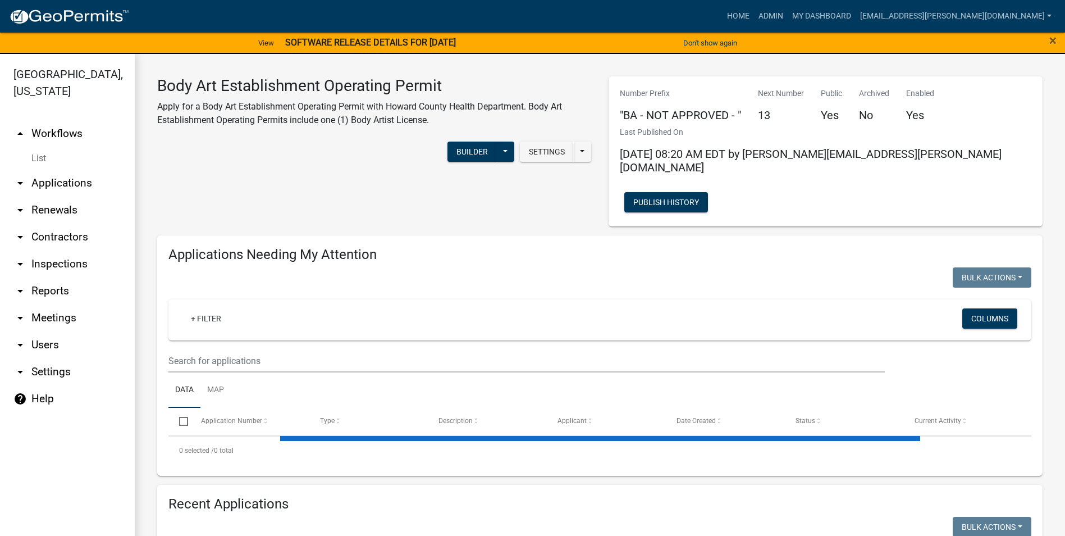
select select "3: 100"
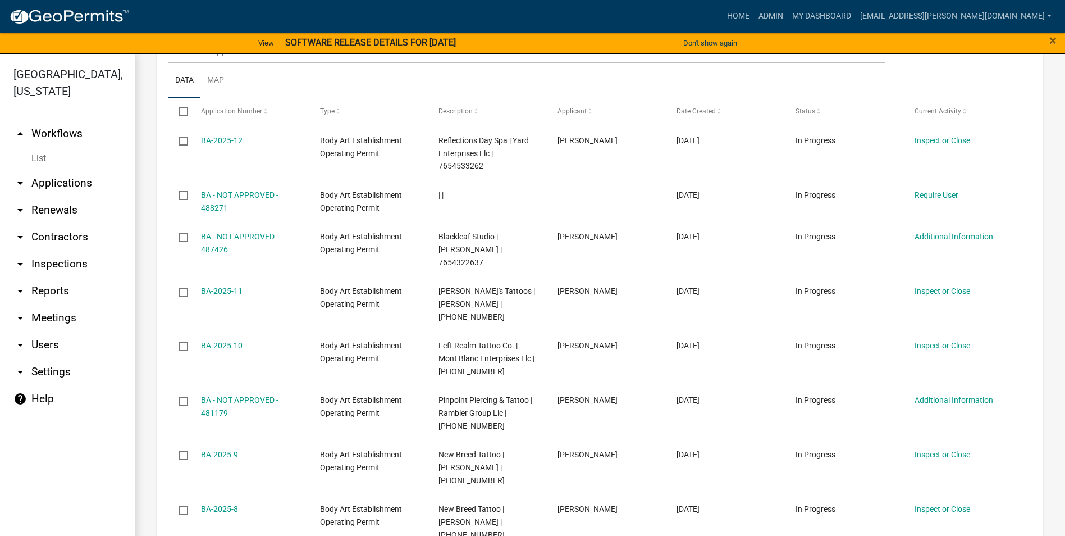
scroll to position [954, 0]
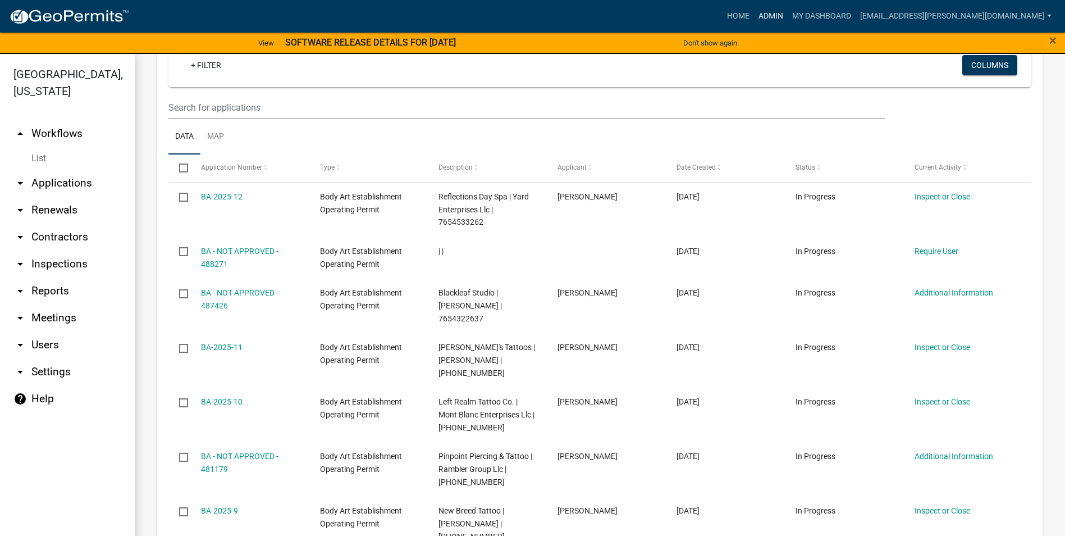
click at [788, 20] on link "Admin" at bounding box center [771, 16] width 34 height 21
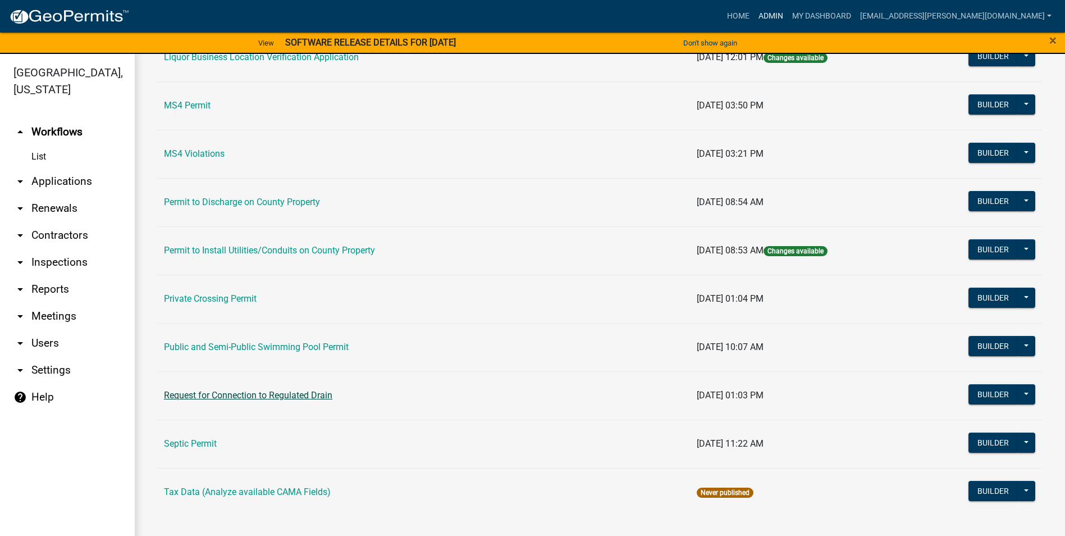
scroll to position [13, 0]
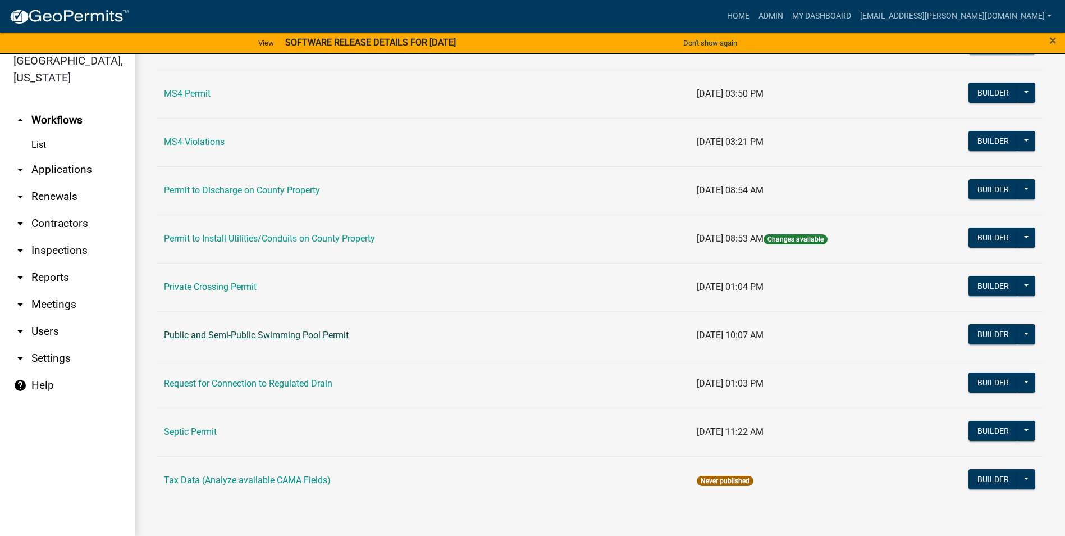
click at [282, 336] on link "Public and Semi-Public Swimming Pool Permit" at bounding box center [256, 335] width 185 height 11
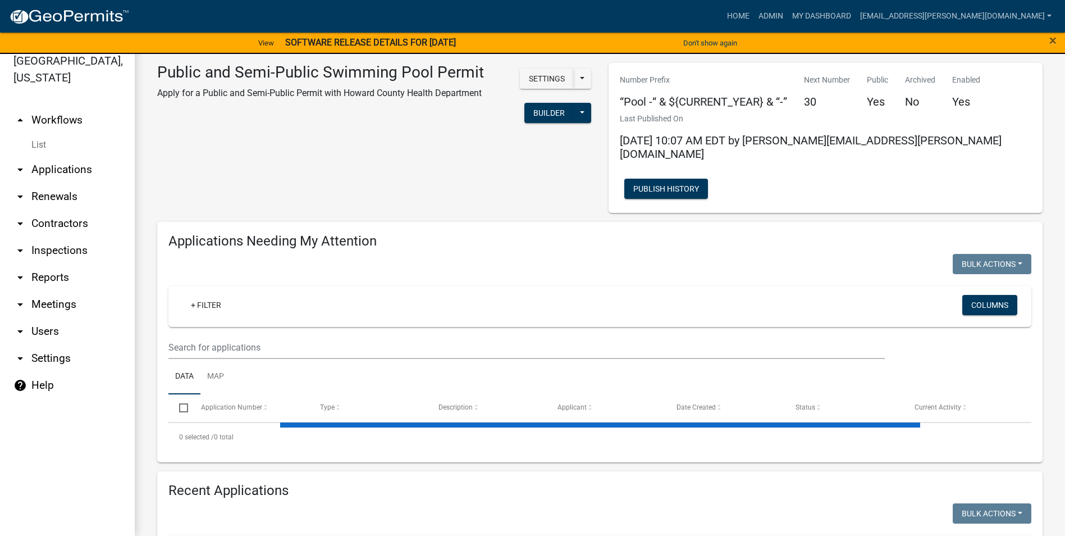
select select "3: 100"
